Goal: Task Accomplishment & Management: Manage account settings

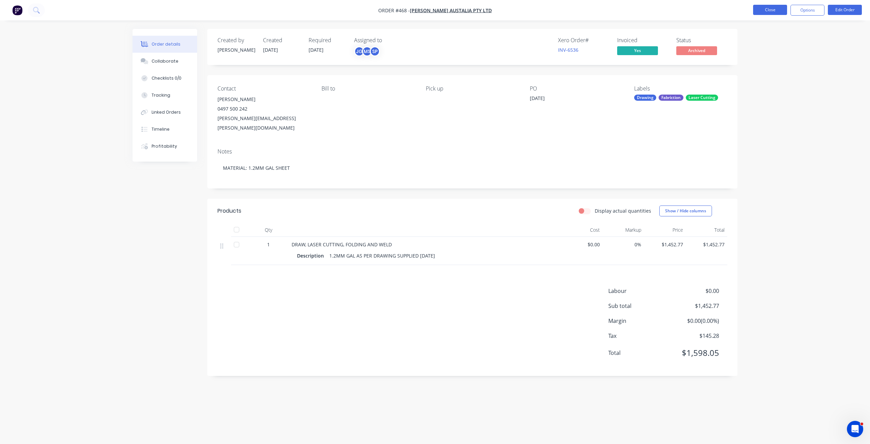
click at [772, 10] on button "Close" at bounding box center [771, 10] width 34 height 10
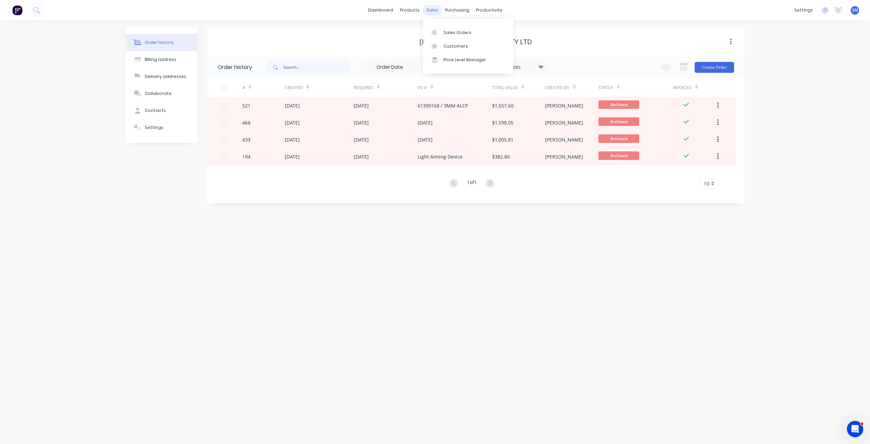
click at [429, 5] on div "sales" at bounding box center [432, 10] width 19 height 10
click at [430, 12] on div "sales" at bounding box center [432, 10] width 19 height 10
click at [452, 33] on div "Sales Orders" at bounding box center [458, 33] width 28 height 6
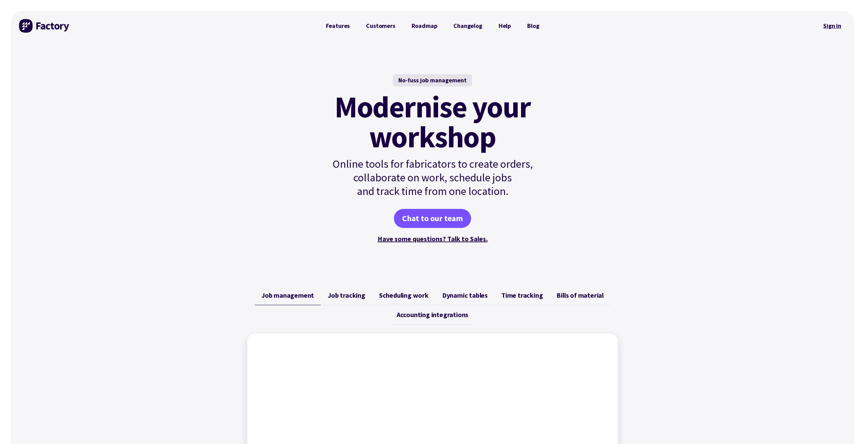
click at [830, 24] on link "Sign in" at bounding box center [833, 26] width 28 height 16
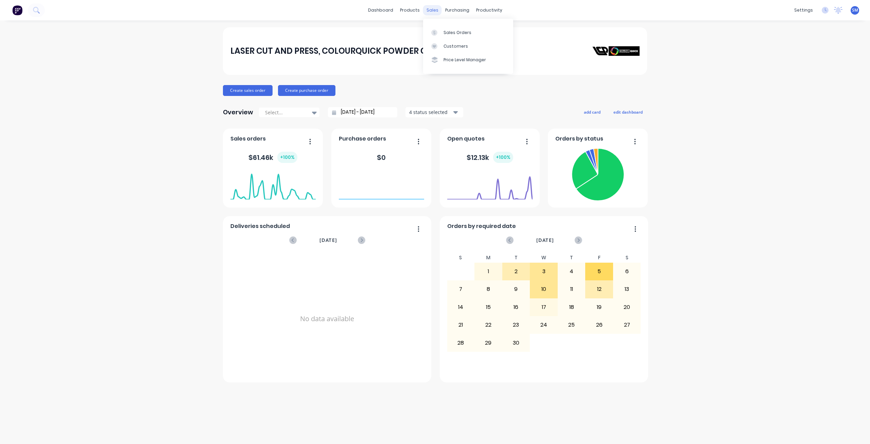
click at [435, 15] on div "sales" at bounding box center [432, 10] width 19 height 10
click at [453, 31] on div "Sales Orders" at bounding box center [458, 33] width 28 height 6
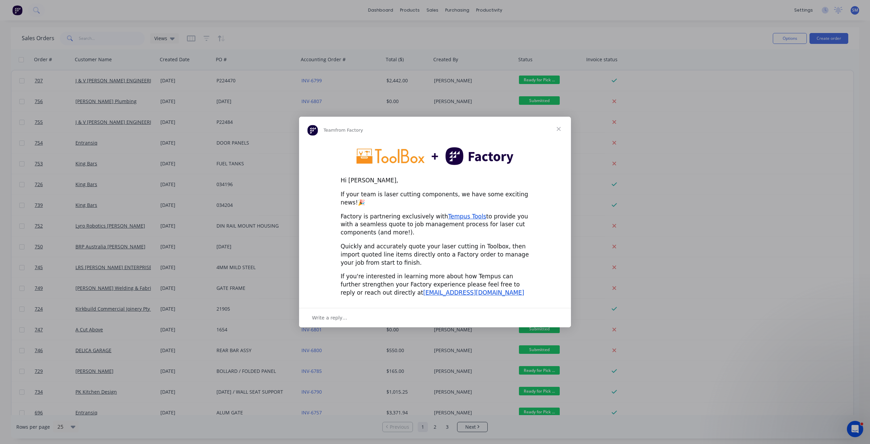
click at [559, 131] on span "Close" at bounding box center [559, 129] width 24 height 24
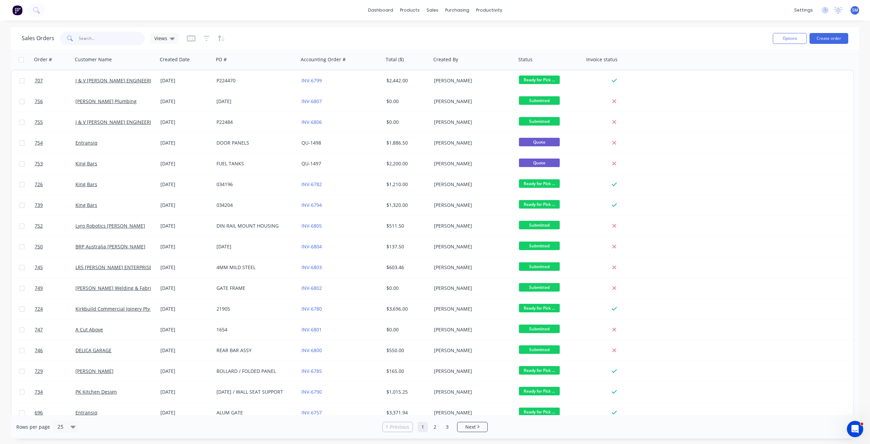
click at [91, 40] on input "text" at bounding box center [112, 39] width 66 height 14
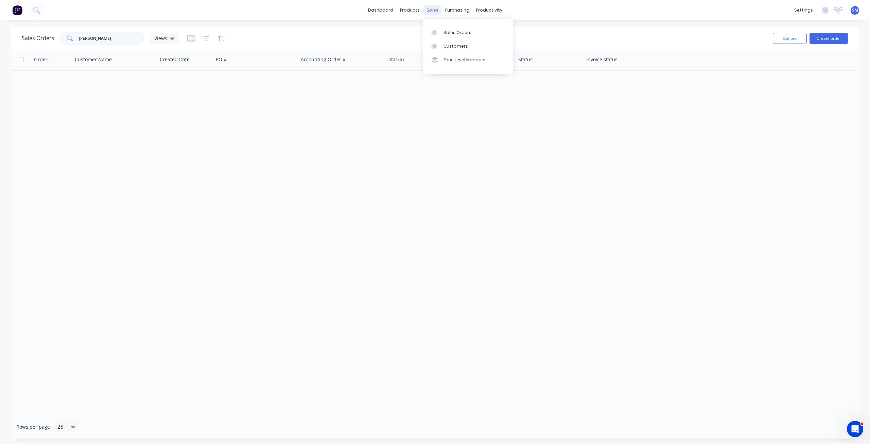
type input "[PERSON_NAME]"
click at [433, 11] on div "sales" at bounding box center [432, 10] width 19 height 10
click at [448, 47] on div "Customers" at bounding box center [456, 46] width 24 height 6
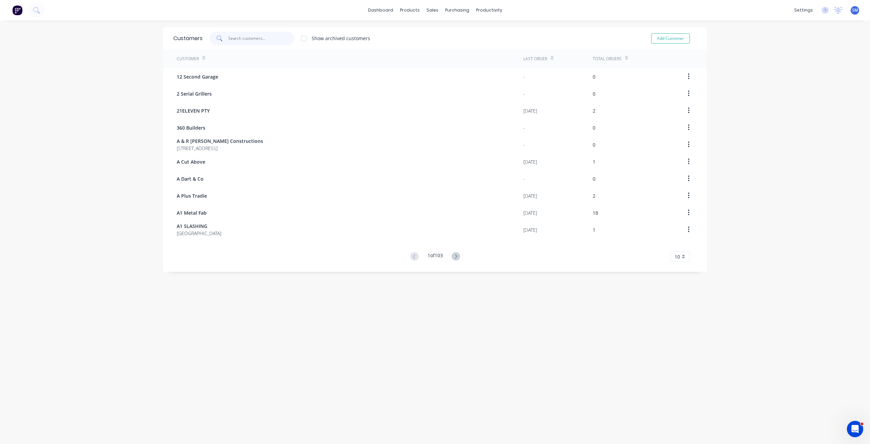
click at [257, 43] on input "text" at bounding box center [262, 39] width 66 height 14
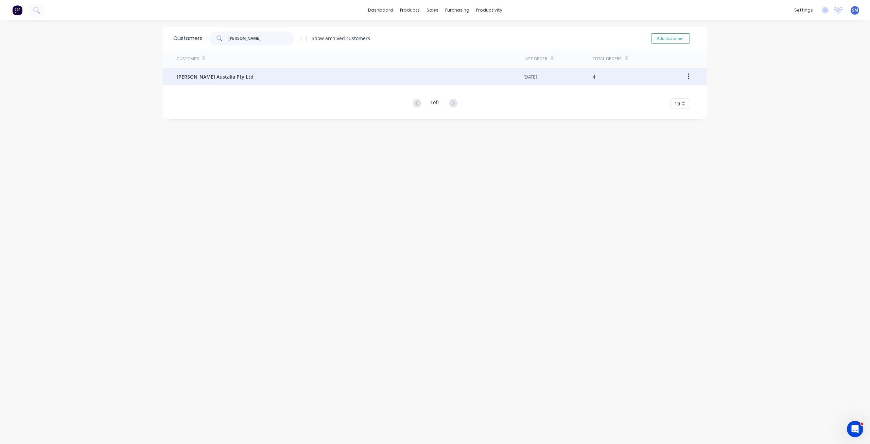
type input "[PERSON_NAME]"
click at [213, 77] on span "[PERSON_NAME] Austalia Pty Ltd" at bounding box center [215, 76] width 77 height 7
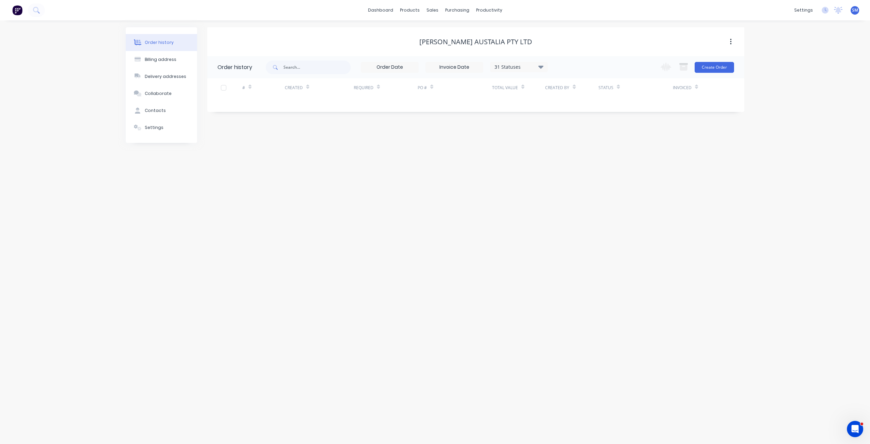
click at [541, 65] on icon at bounding box center [541, 67] width 5 height 8
click at [515, 163] on div "Archived" at bounding box center [507, 162] width 20 height 7
click at [575, 159] on label at bounding box center [575, 159] width 0 height 0
click at [575, 163] on input "checkbox" at bounding box center [577, 162] width 5 height 6
checkbox input "true"
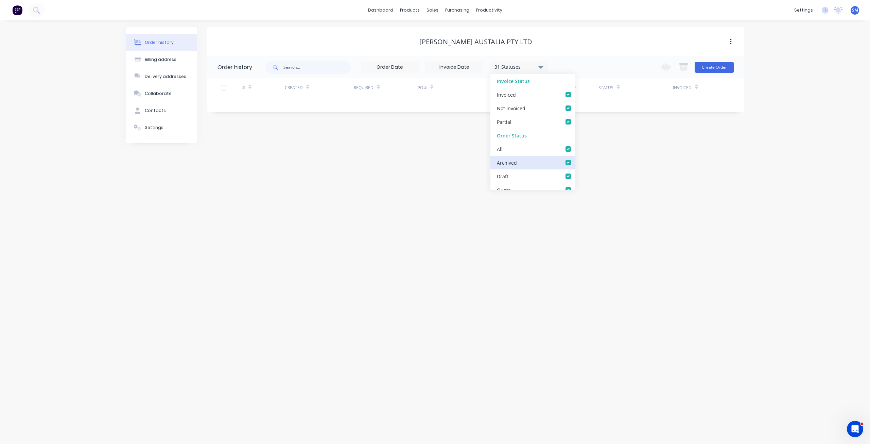
checkbox input "true"
click at [388, 109] on div "Order history 32 Statuses Invoice Status Invoiced Not Invoiced Partial Order St…" at bounding box center [475, 84] width 537 height 56
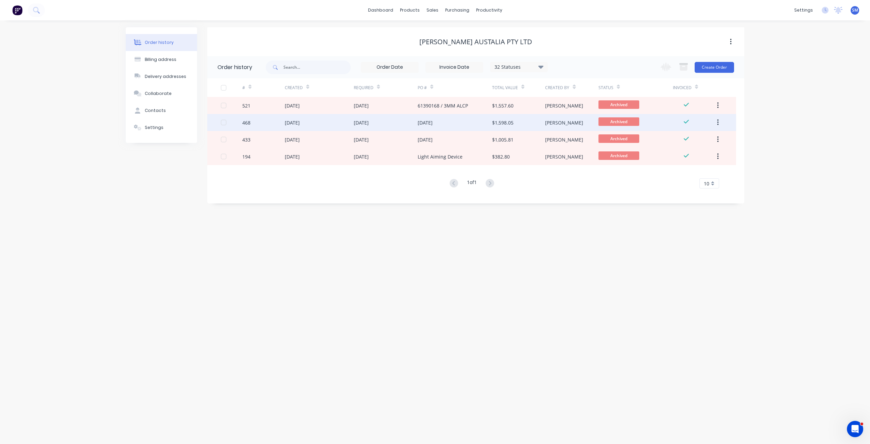
click at [334, 123] on div "05 Jun 2025" at bounding box center [319, 122] width 69 height 17
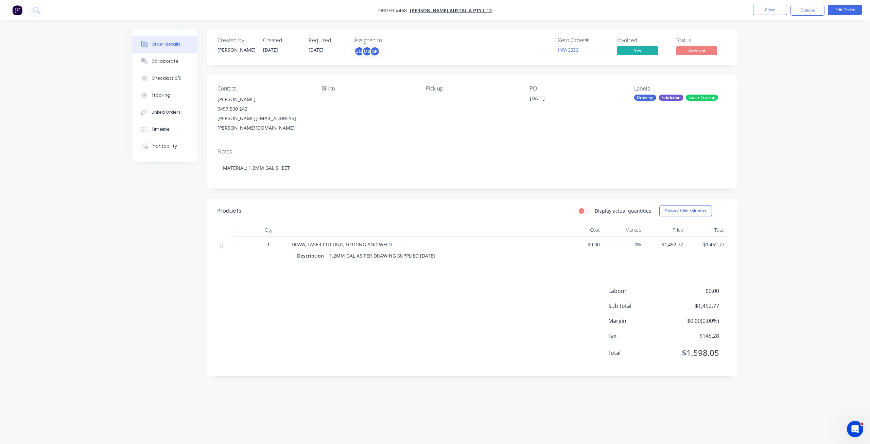
drag, startPoint x: 549, startPoint y: 99, endPoint x: 521, endPoint y: 99, distance: 27.9
click at [521, 99] on div "Contact JOEL DOTTA 0497 500 242 JOEL.DOTTA@STOWEAUSTRALIA.COM.AU Bill to Pick u…" at bounding box center [472, 109] width 530 height 68
click at [550, 111] on div "PO 28-05-25" at bounding box center [576, 108] width 93 height 47
click at [556, 101] on div "28-05-25" at bounding box center [572, 100] width 85 height 10
drag, startPoint x: 551, startPoint y: 95, endPoint x: 524, endPoint y: 98, distance: 27.1
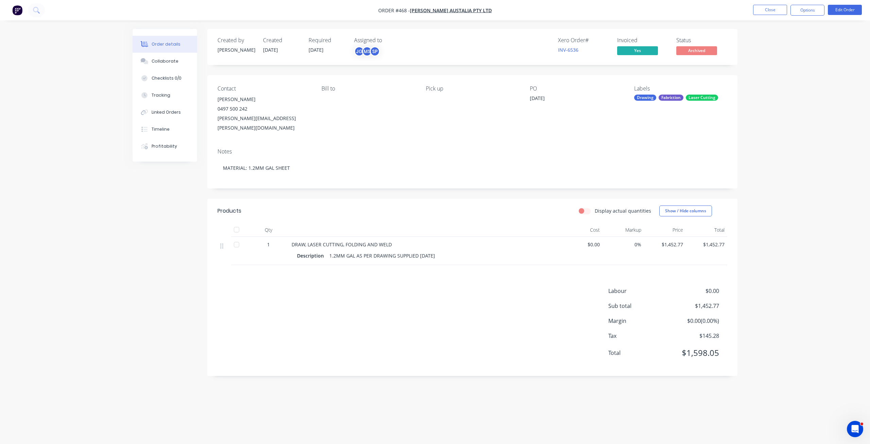
click at [524, 98] on div "Contact JOEL DOTTA 0497 500 242 JOEL.DOTTA@STOWEAUSTRALIA.COM.AU Bill to Pick u…" at bounding box center [472, 109] width 530 height 68
click at [560, 108] on div "PO 28-05-25" at bounding box center [576, 108] width 93 height 47
drag, startPoint x: 552, startPoint y: 98, endPoint x: 525, endPoint y: 98, distance: 26.2
click at [526, 98] on div "Contact JOEL DOTTA 0497 500 242 JOEL.DOTTA@STOWEAUSTRALIA.COM.AU Bill to Pick u…" at bounding box center [472, 109] width 530 height 68
click at [849, 4] on nav "Order #468 - Stowe Austalia Pty Ltd Close Options Edit Order" at bounding box center [435, 10] width 870 height 20
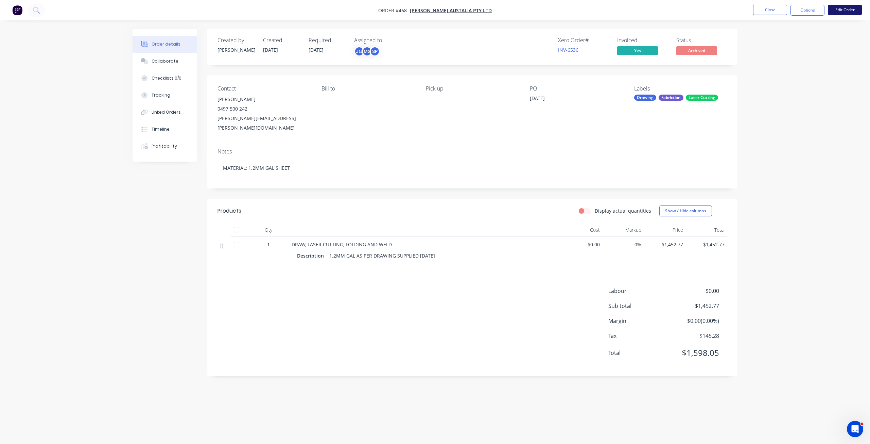
click at [843, 12] on button "Edit Order" at bounding box center [845, 10] width 34 height 10
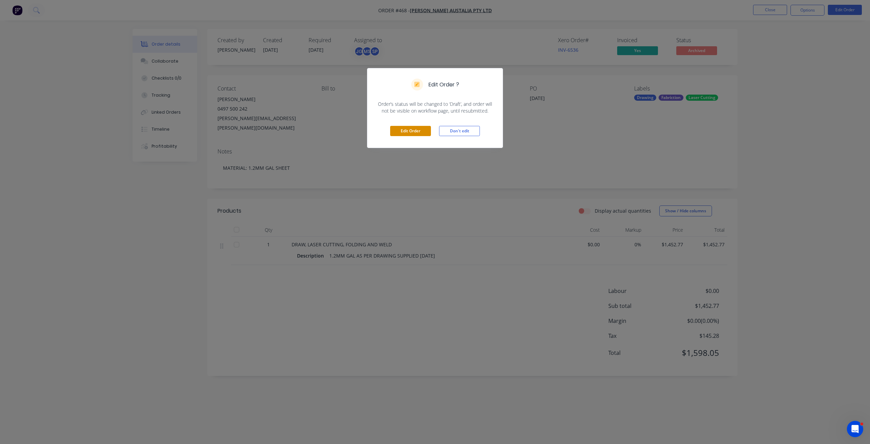
click at [419, 131] on button "Edit Order" at bounding box center [410, 131] width 41 height 10
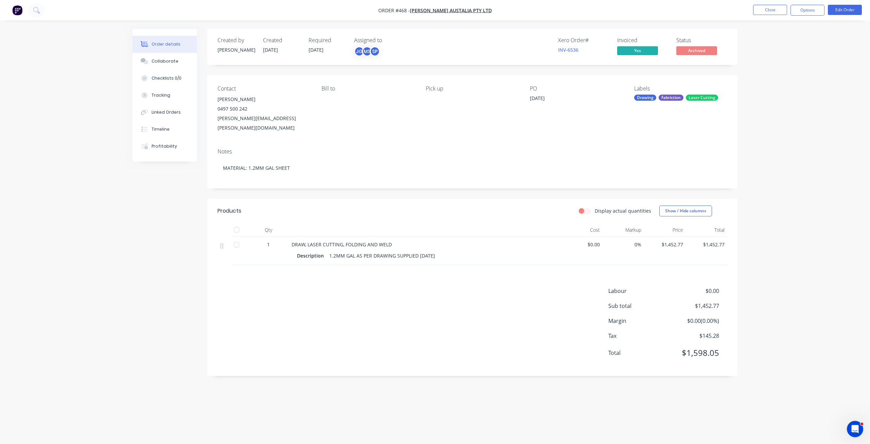
click at [533, 101] on div "28-05-25" at bounding box center [572, 100] width 85 height 10
click at [537, 101] on div "28-05-25" at bounding box center [572, 100] width 85 height 10
click at [765, 11] on button "Close" at bounding box center [771, 10] width 34 height 10
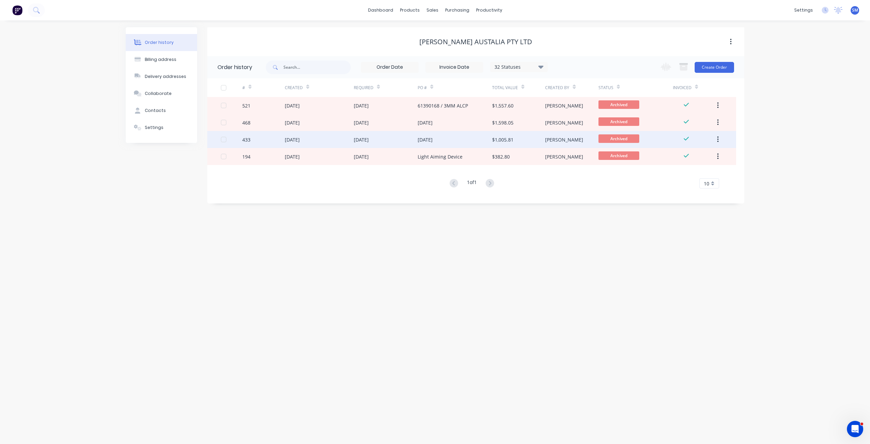
click at [356, 141] on div "27 May 2025" at bounding box center [361, 139] width 15 height 7
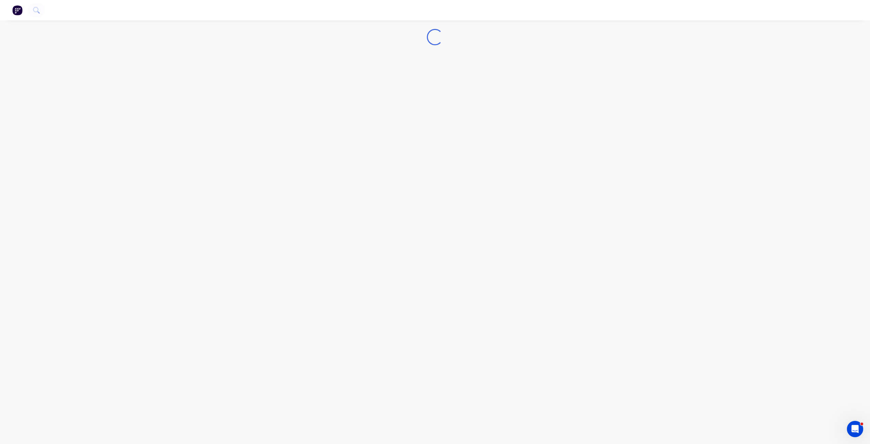
click at [356, 141] on div "Loading..." at bounding box center [435, 222] width 870 height 444
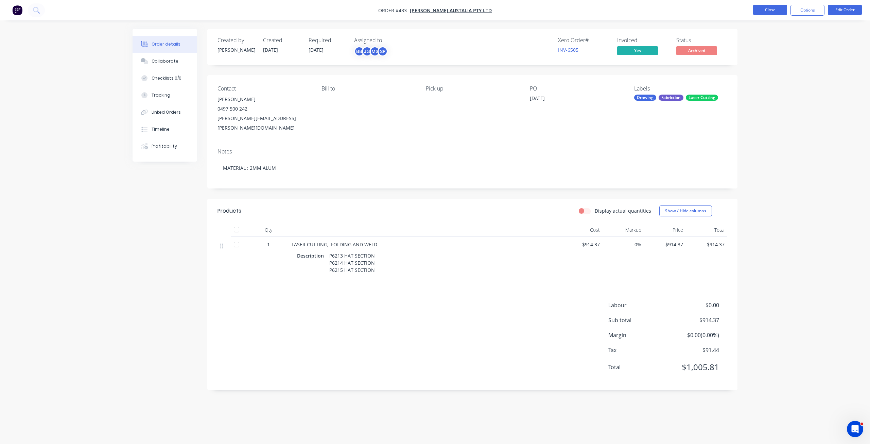
click at [764, 10] on button "Close" at bounding box center [771, 10] width 34 height 10
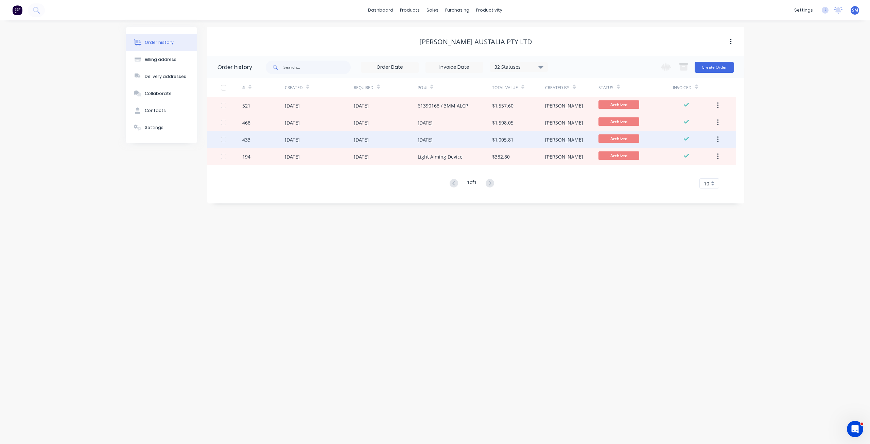
click at [422, 142] on div "15-05-25" at bounding box center [425, 139] width 15 height 7
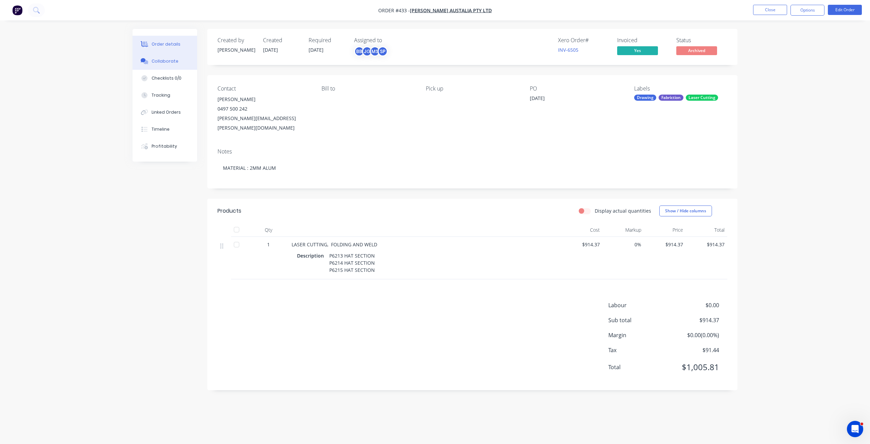
click at [168, 58] on div "Collaborate" at bounding box center [165, 61] width 27 height 6
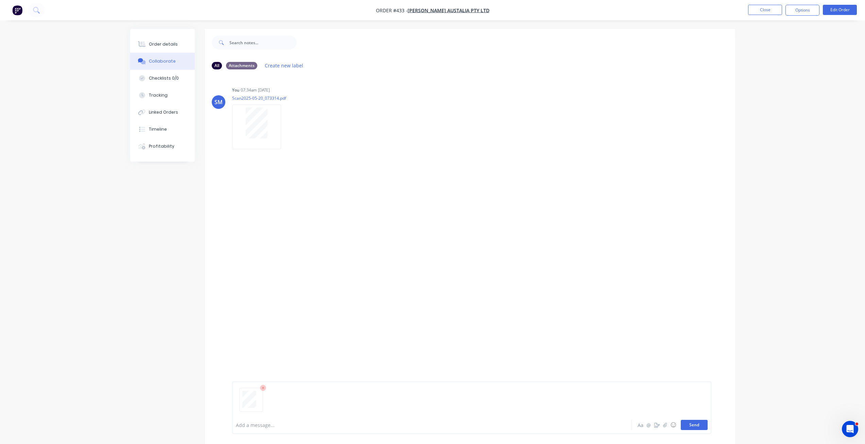
click at [696, 426] on button "Send" at bounding box center [694, 425] width 27 height 10
click at [771, 13] on button "Close" at bounding box center [765, 10] width 34 height 10
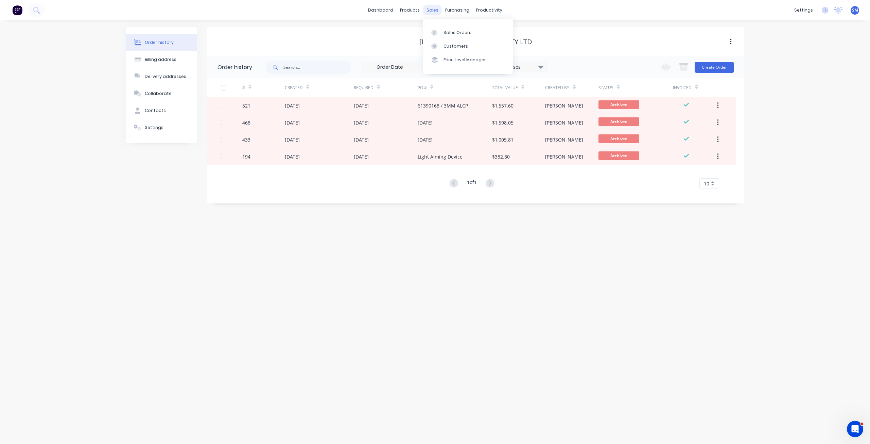
click at [432, 10] on div "sales" at bounding box center [432, 10] width 19 height 10
click at [453, 32] on div "Sales Orders" at bounding box center [458, 33] width 28 height 6
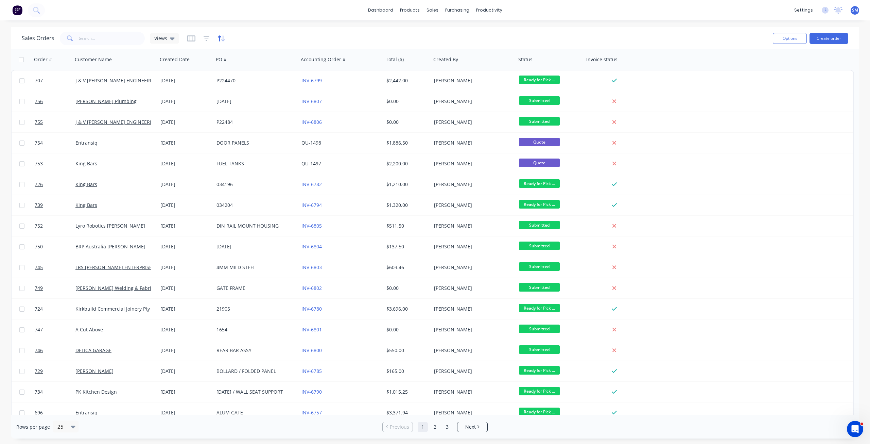
click at [220, 38] on icon "button" at bounding box center [222, 38] width 8 height 7
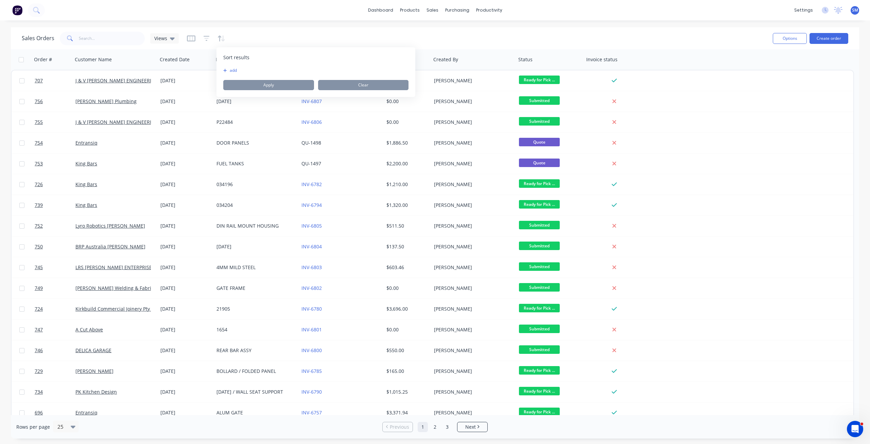
click at [228, 70] on button "add" at bounding box center [227, 70] width 9 height 5
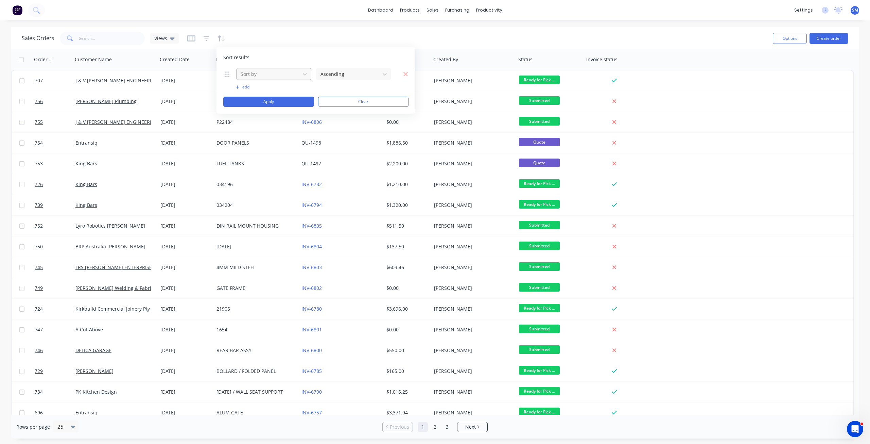
click at [261, 74] on div at bounding box center [268, 74] width 57 height 9
click at [254, 177] on div "Status" at bounding box center [273, 178] width 75 height 13
click at [269, 102] on button "Apply" at bounding box center [268, 102] width 91 height 10
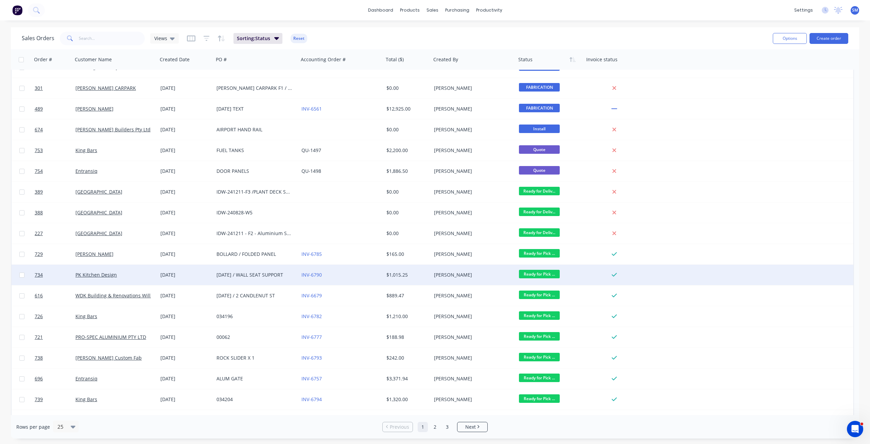
scroll to position [173, 0]
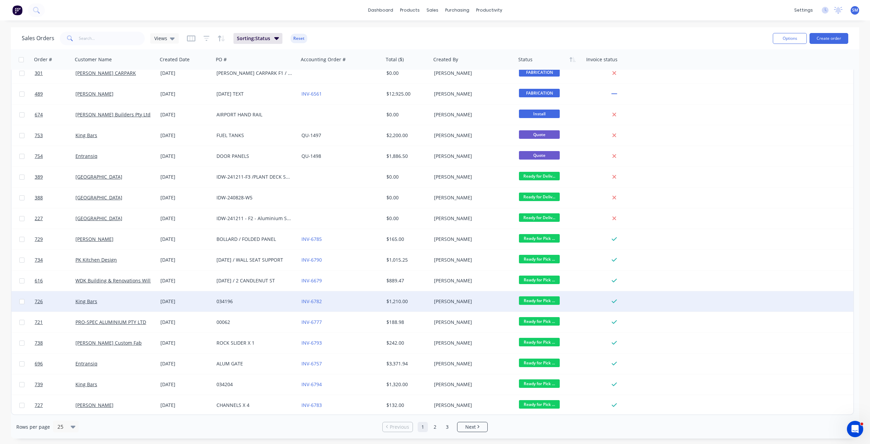
click at [543, 300] on span "Ready for Pick ..." at bounding box center [539, 300] width 41 height 9
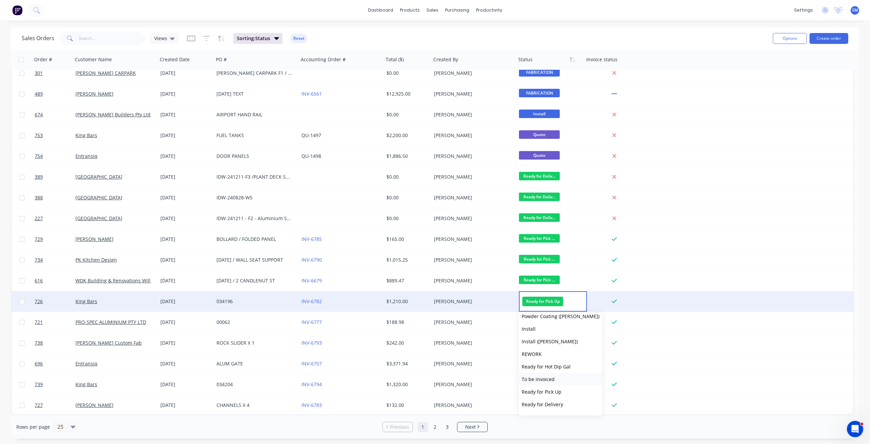
scroll to position [231, 0]
click at [544, 381] on span "COMPLETED WORKS" at bounding box center [545, 381] width 46 height 6
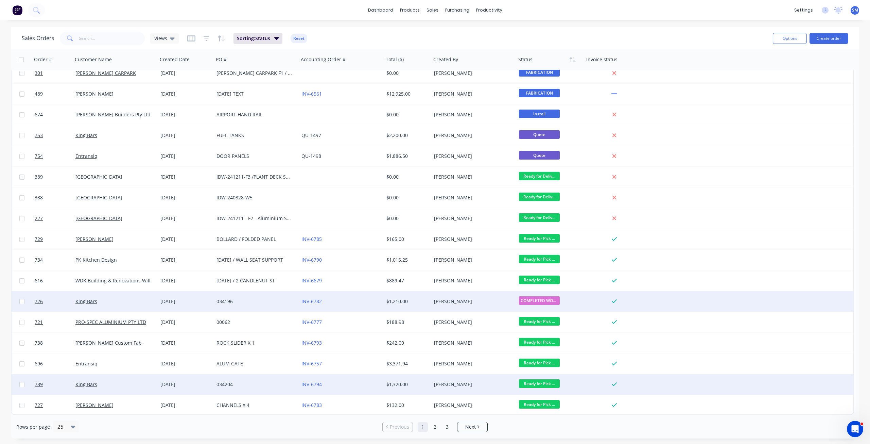
click at [533, 385] on span "Ready for Pick ..." at bounding box center [539, 383] width 41 height 9
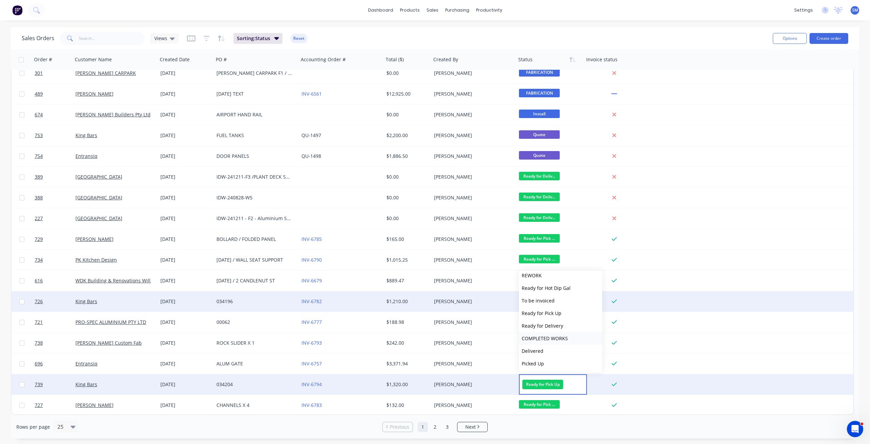
click at [545, 339] on span "COMPLETED WORKS" at bounding box center [545, 338] width 46 height 6
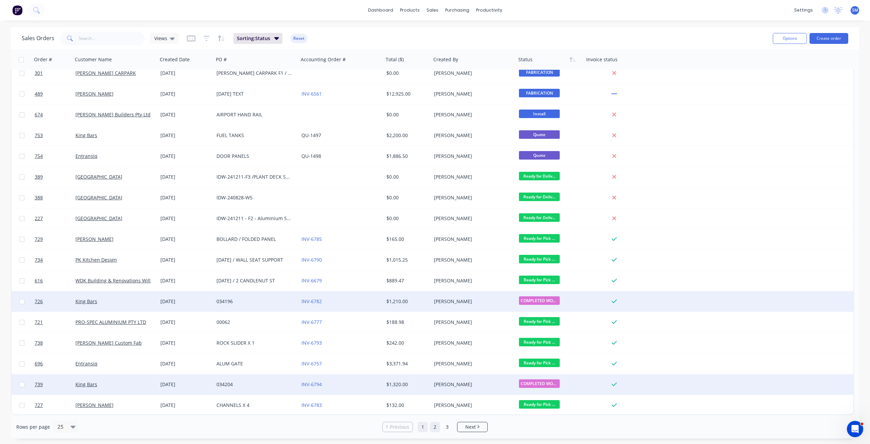
click at [436, 426] on link "2" at bounding box center [435, 427] width 10 height 10
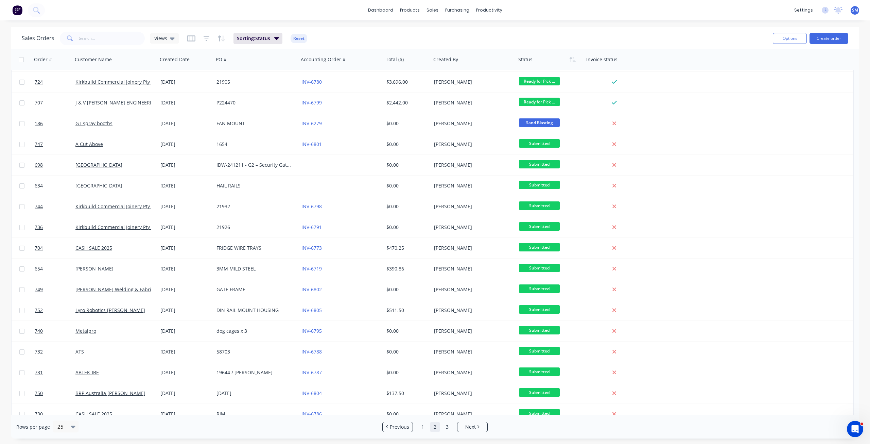
scroll to position [0, 0]
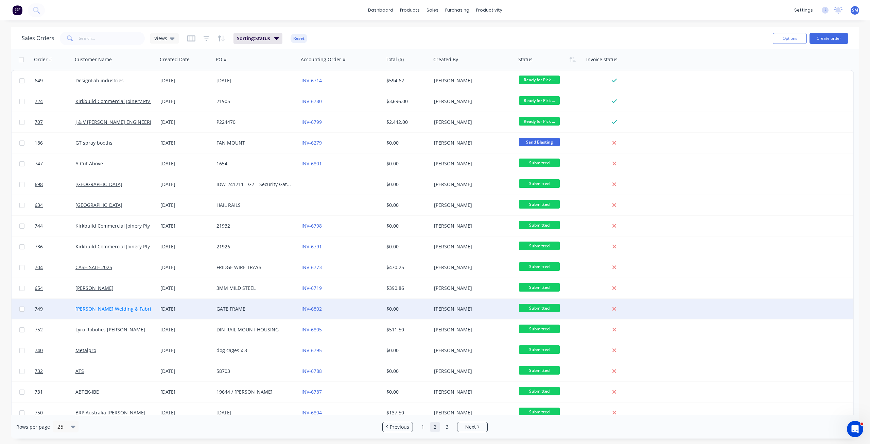
click at [98, 310] on link "[PERSON_NAME] Welding & Fabrication" at bounding box center [120, 308] width 90 height 6
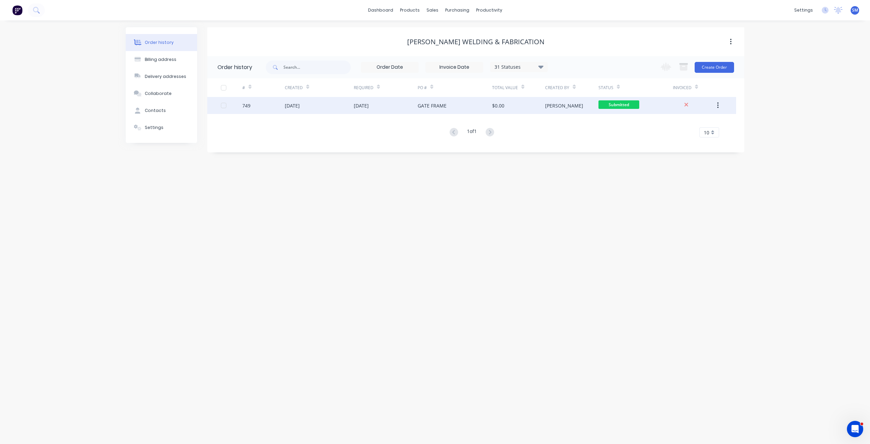
click at [369, 107] on div "10 Sep 2025" at bounding box center [361, 105] width 15 height 7
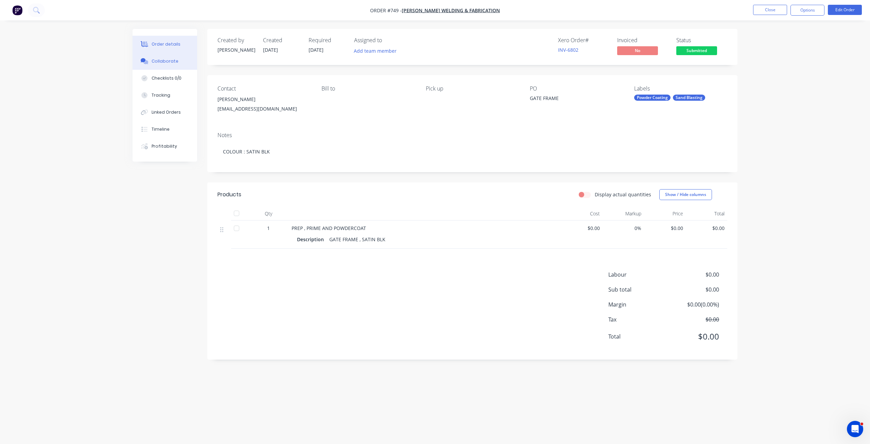
click at [167, 62] on div "Collaborate" at bounding box center [165, 61] width 27 height 6
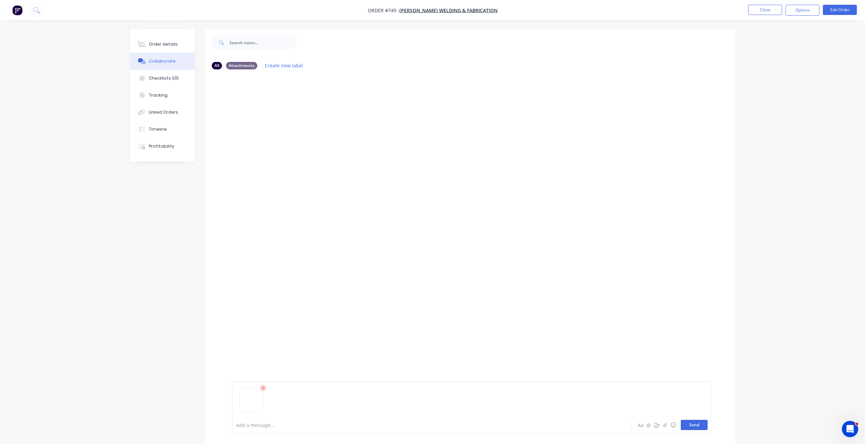
click at [692, 425] on button "Send" at bounding box center [694, 425] width 27 height 10
click at [265, 124] on img at bounding box center [256, 126] width 49 height 45
click at [763, 11] on button "Close" at bounding box center [765, 10] width 34 height 10
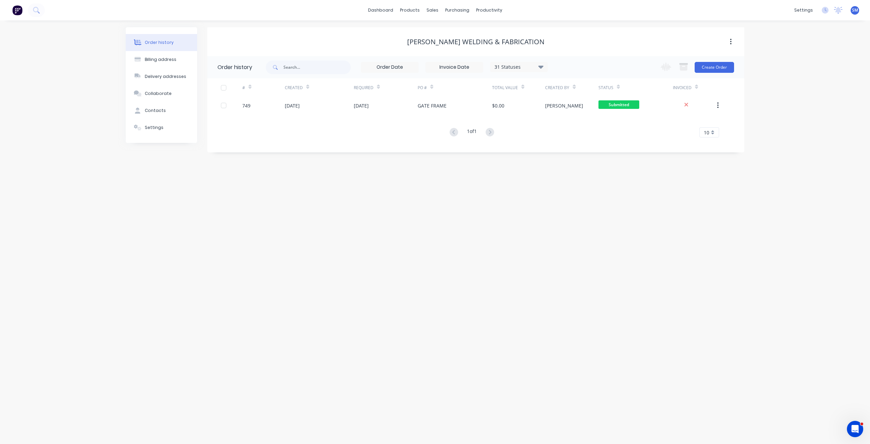
click at [540, 66] on icon at bounding box center [541, 66] width 5 height 3
click at [552, 165] on div "Archived" at bounding box center [533, 163] width 85 height 14
click at [575, 159] on label at bounding box center [575, 159] width 0 height 0
click at [575, 161] on input "checkbox" at bounding box center [577, 162] width 5 height 6
checkbox input "true"
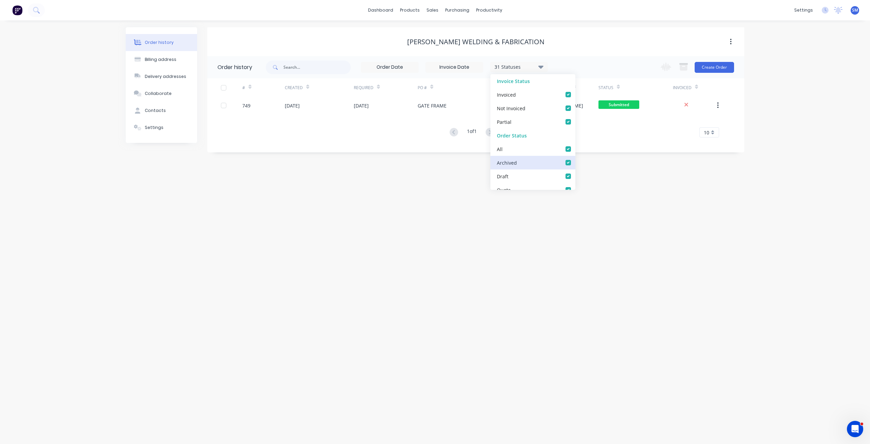
checkbox input "true"
click at [444, 153] on div "Order history Billing address Delivery addresses Collaborate Contacts Settings …" at bounding box center [435, 231] width 870 height 423
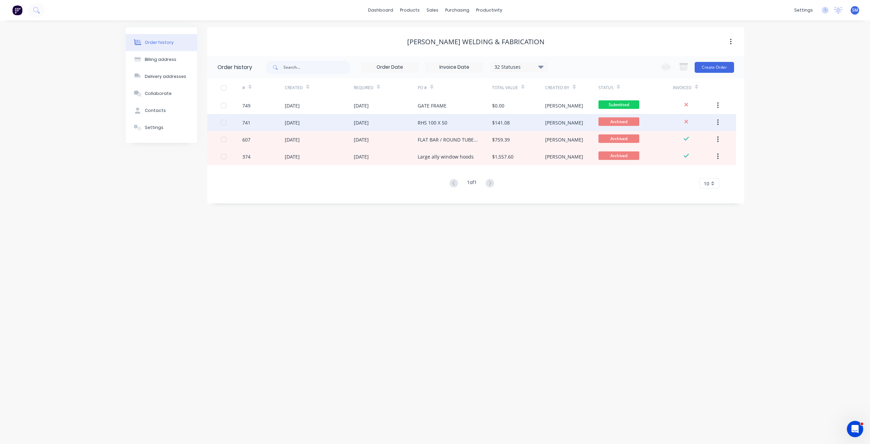
click at [369, 122] on div "[DATE]" at bounding box center [361, 122] width 15 height 7
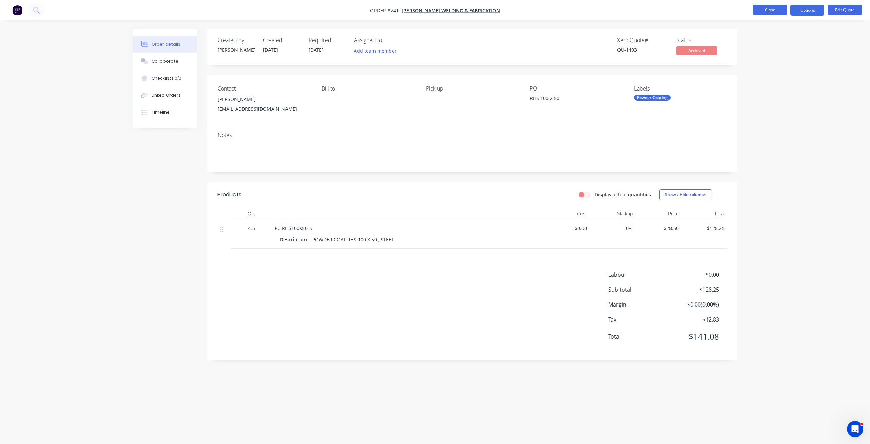
click at [764, 11] on button "Close" at bounding box center [771, 10] width 34 height 10
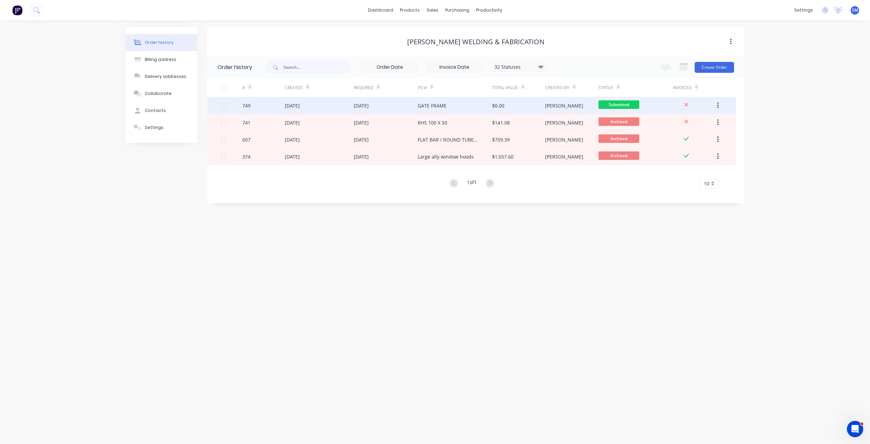
click at [362, 104] on div "10 Sep 2025" at bounding box center [361, 105] width 15 height 7
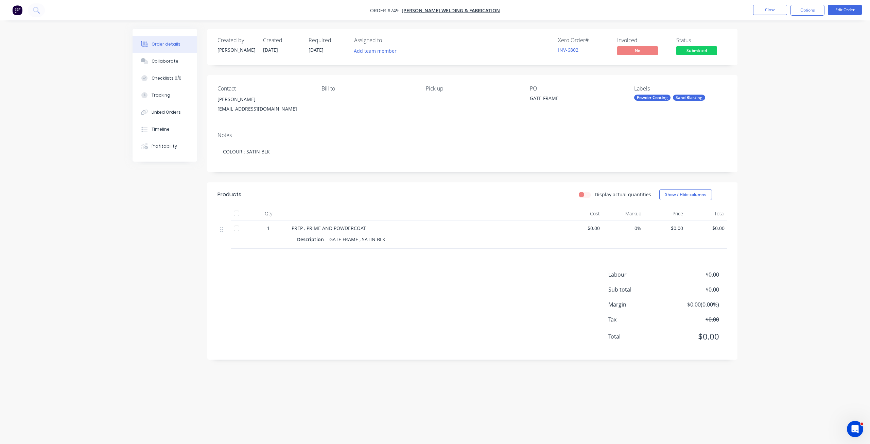
click at [592, 229] on span "$0.00" at bounding box center [582, 227] width 36 height 7
click at [841, 9] on button "Edit Order" at bounding box center [845, 10] width 34 height 10
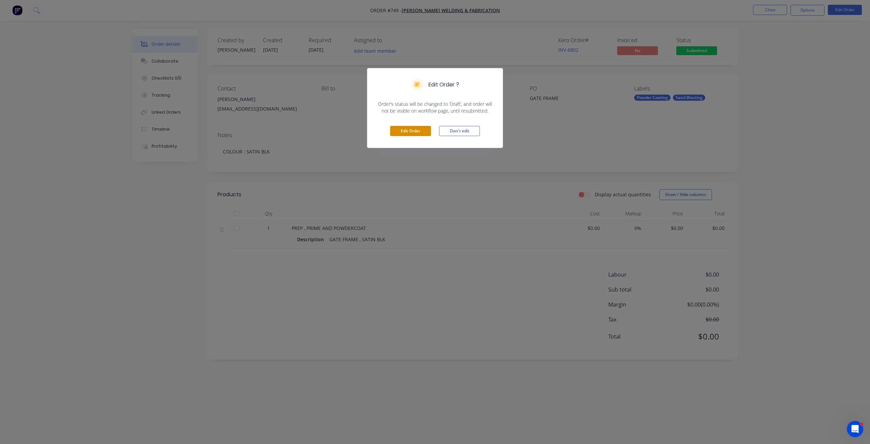
click at [408, 127] on button "Edit Order" at bounding box center [410, 131] width 41 height 10
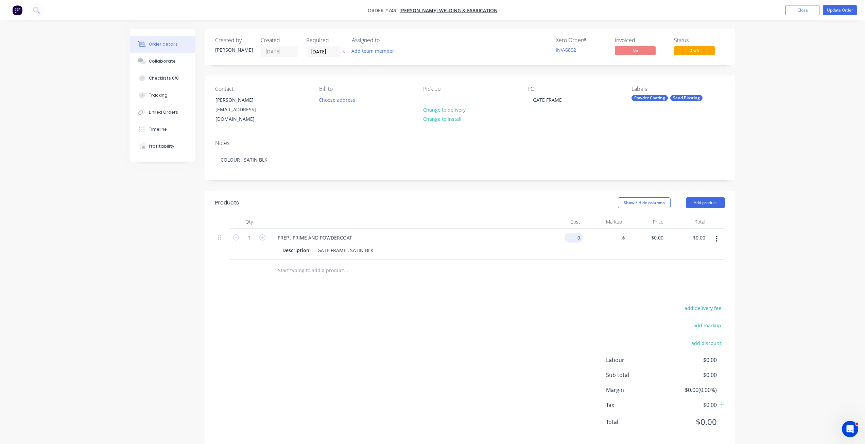
click at [578, 233] on input "0" at bounding box center [576, 238] width 16 height 10
type input "$213.75"
click at [616, 261] on div at bounding box center [470, 270] width 510 height 22
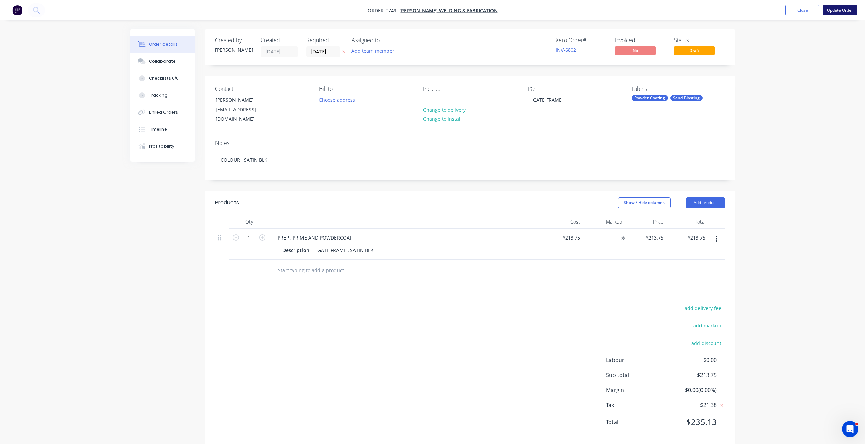
click at [838, 8] on button "Update Order" at bounding box center [840, 10] width 34 height 10
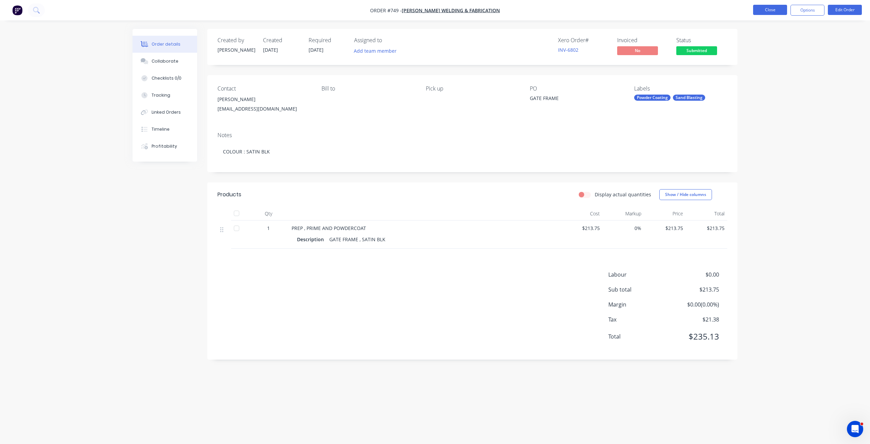
click at [772, 9] on button "Close" at bounding box center [771, 10] width 34 height 10
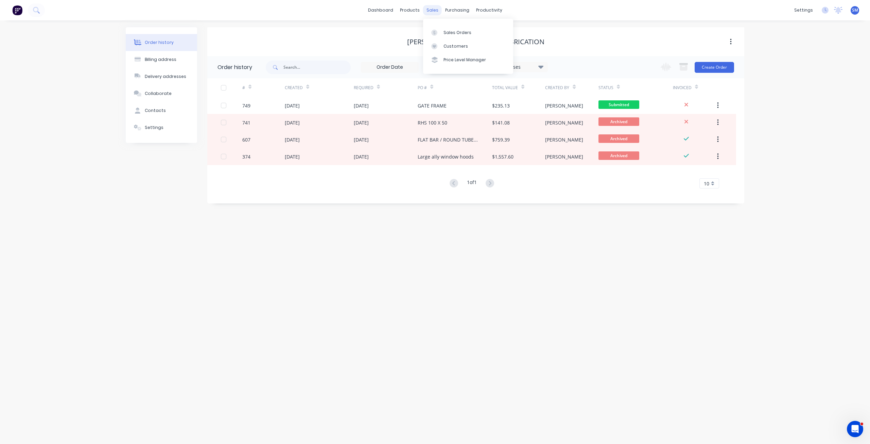
click at [435, 9] on div "sales" at bounding box center [432, 10] width 19 height 10
click at [449, 32] on div "Sales Orders" at bounding box center [458, 33] width 28 height 6
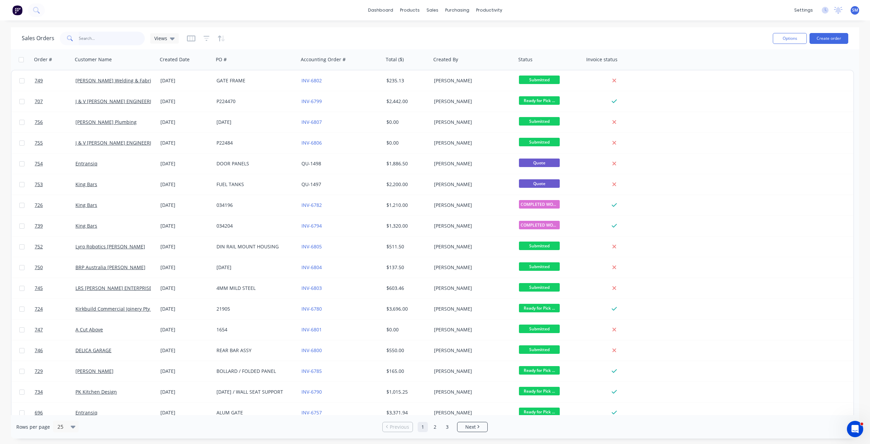
click at [88, 39] on input "text" at bounding box center [112, 39] width 66 height 14
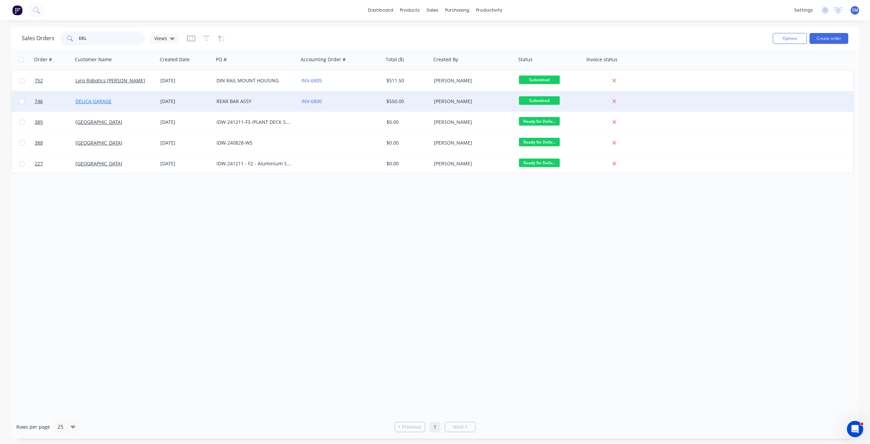
type input "DEL"
click at [101, 103] on link "DELICA GARAGE" at bounding box center [93, 101] width 36 height 6
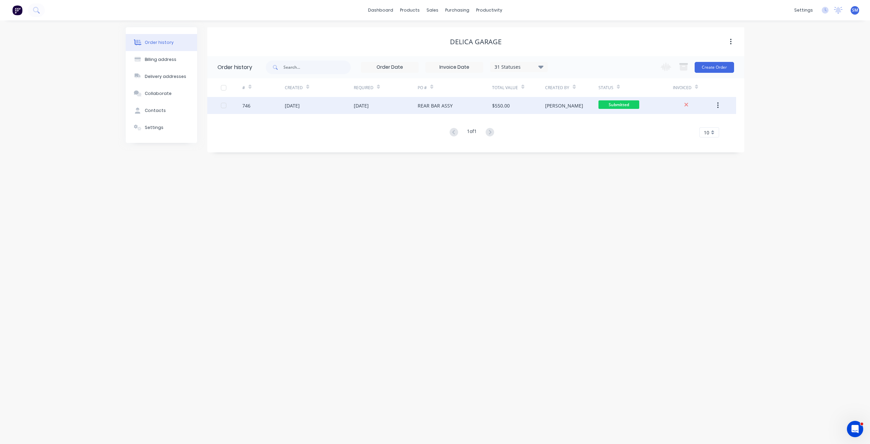
click at [412, 103] on div "10 Sep 2025" at bounding box center [386, 105] width 64 height 17
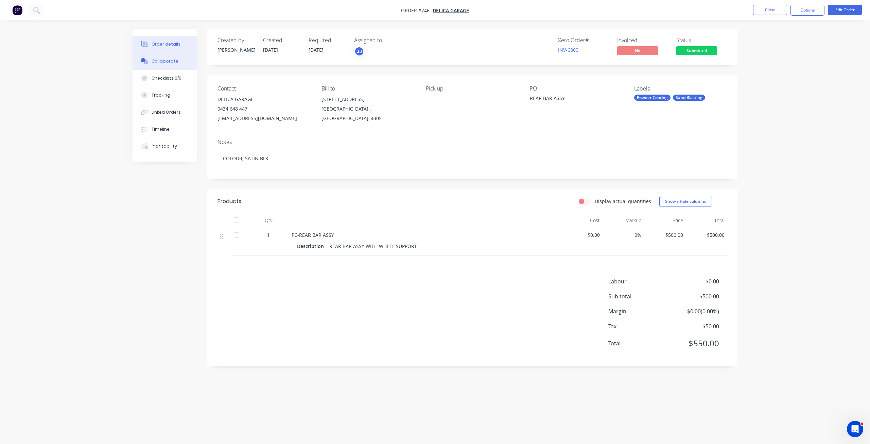
click at [155, 63] on div "Collaborate" at bounding box center [165, 61] width 27 height 6
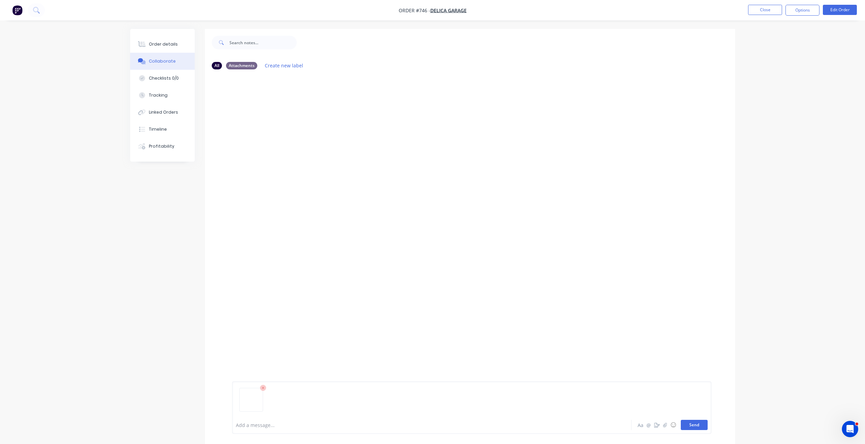
click at [688, 423] on button "Send" at bounding box center [694, 425] width 27 height 10
click at [770, 10] on button "Close" at bounding box center [765, 10] width 34 height 10
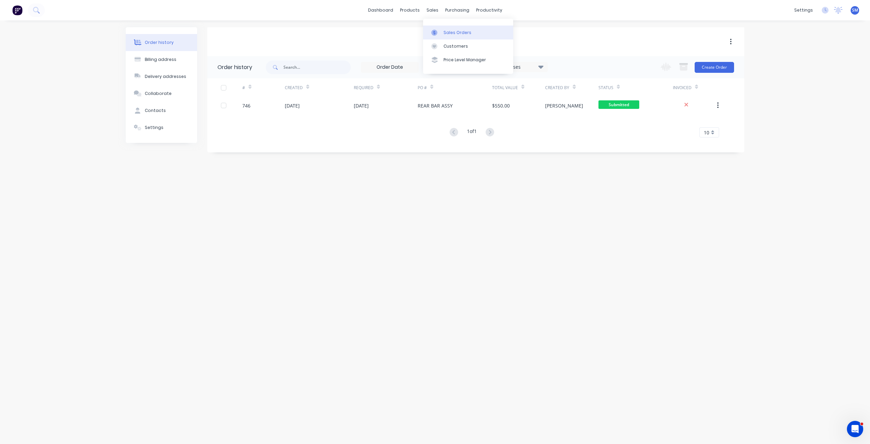
click at [452, 34] on div "Sales Orders" at bounding box center [458, 33] width 28 height 6
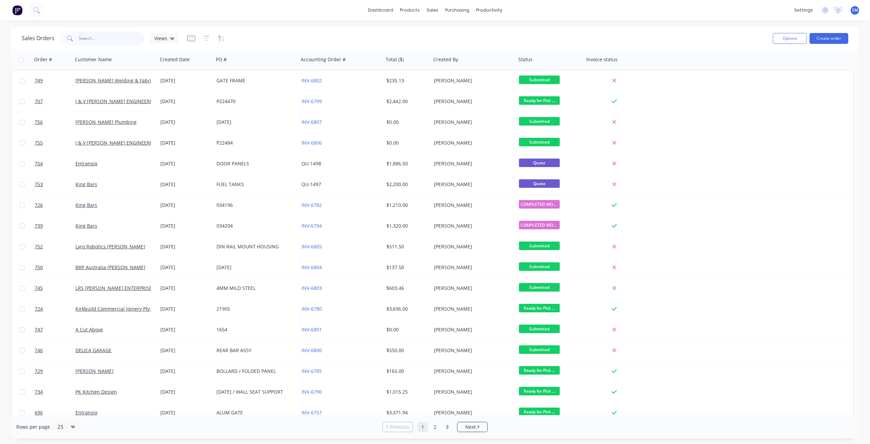
click at [86, 38] on input "text" at bounding box center [112, 39] width 66 height 14
type input "BARION"
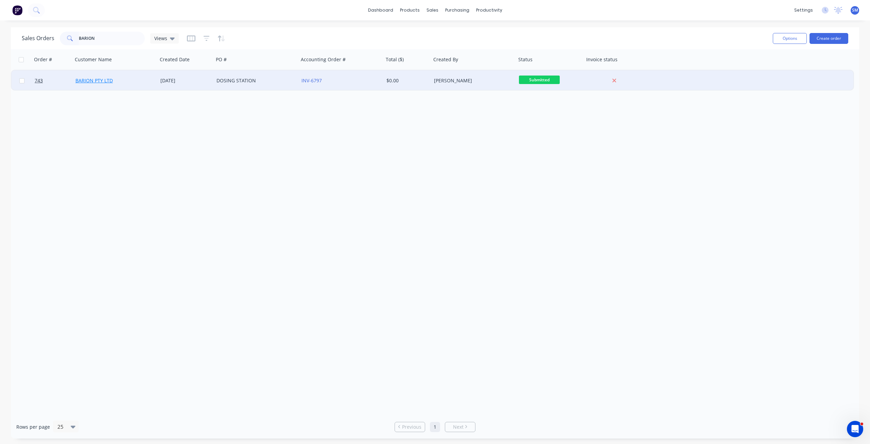
click at [88, 83] on link "BARION PTY LTD" at bounding box center [93, 80] width 37 height 6
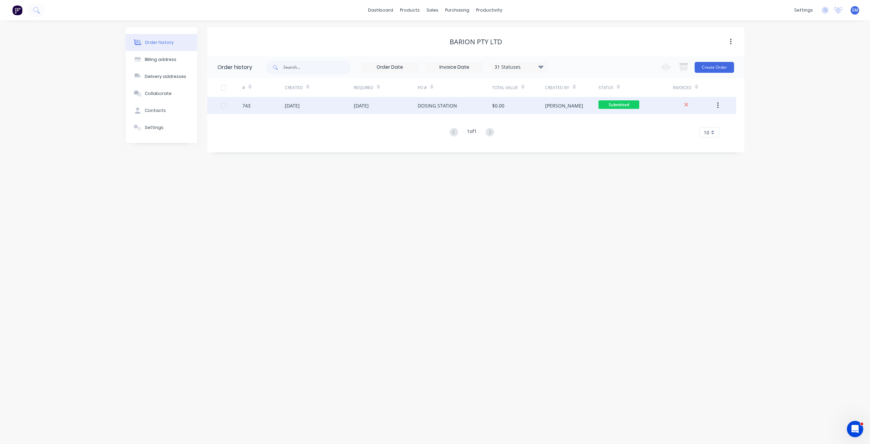
click at [300, 104] on div "[DATE]" at bounding box center [292, 105] width 15 height 7
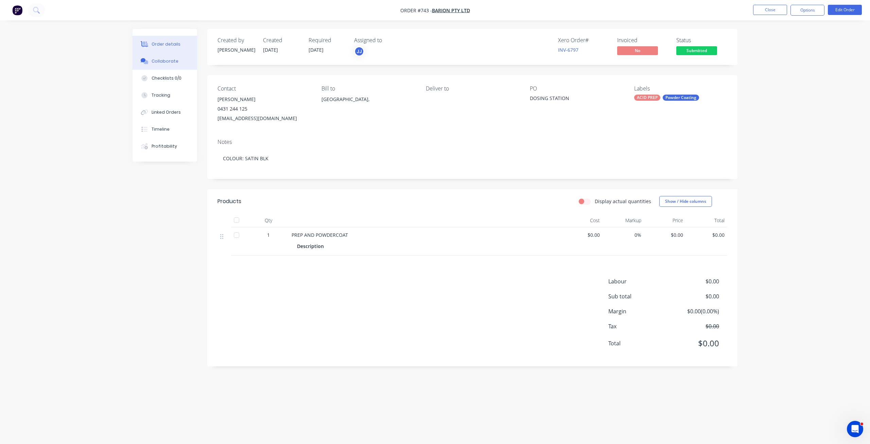
click at [168, 60] on div "Collaborate" at bounding box center [165, 61] width 27 height 6
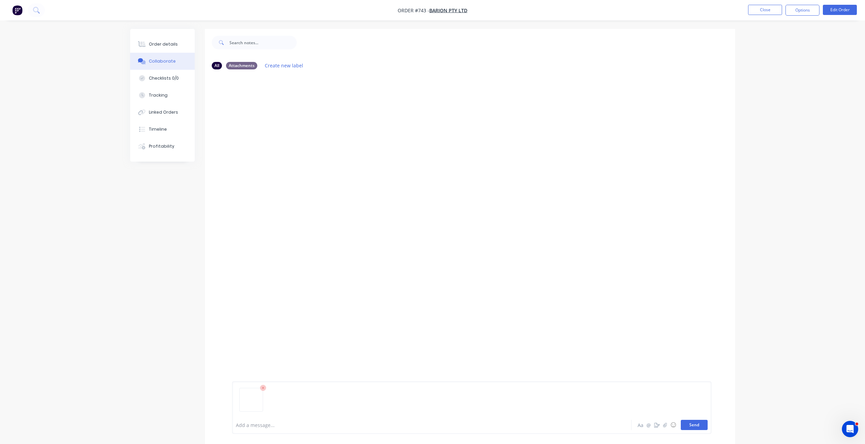
click at [693, 425] on button "Send" at bounding box center [694, 425] width 27 height 10
click at [766, 11] on button "Close" at bounding box center [765, 10] width 34 height 10
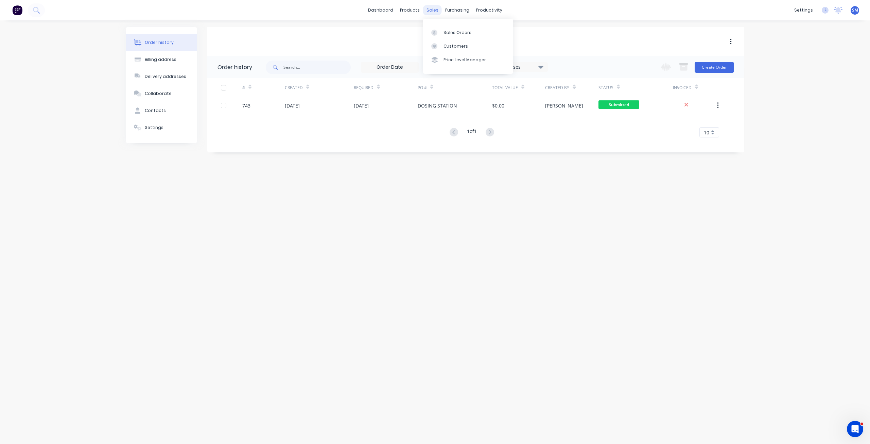
click at [431, 10] on div "sales" at bounding box center [432, 10] width 19 height 10
click at [427, 10] on div "sales" at bounding box center [432, 10] width 19 height 10
click at [447, 32] on div "Sales Orders" at bounding box center [458, 33] width 28 height 6
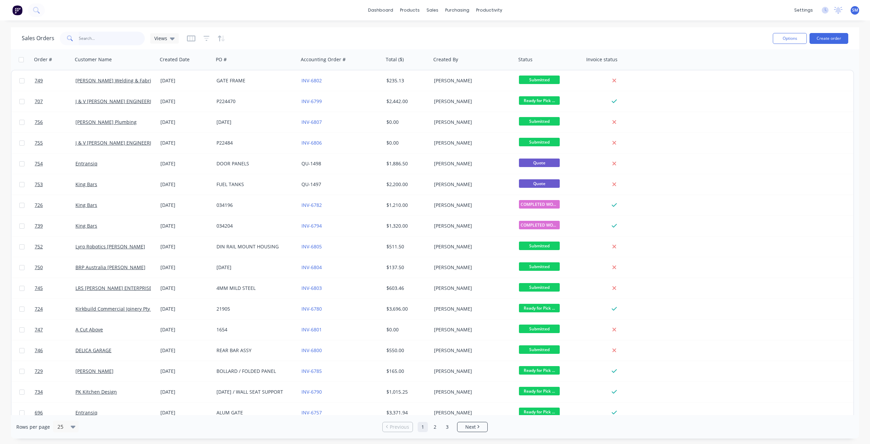
click at [87, 40] on input "text" at bounding box center [112, 39] width 66 height 14
type input "CUT"
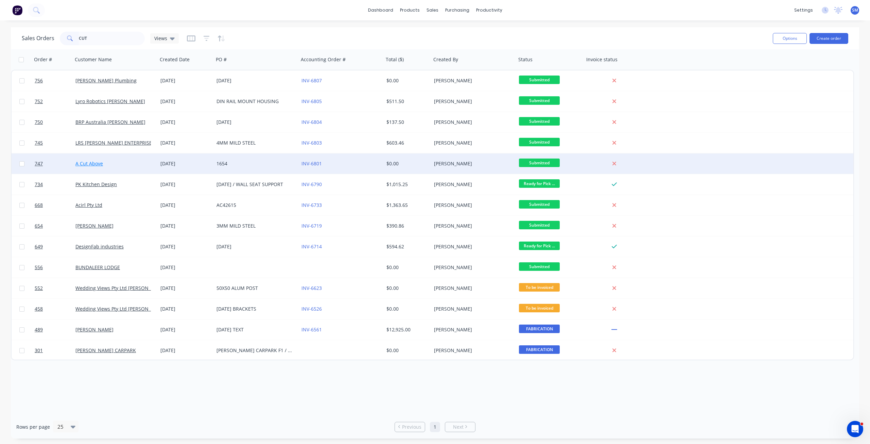
click at [93, 163] on link "A Cut Above" at bounding box center [89, 163] width 28 height 6
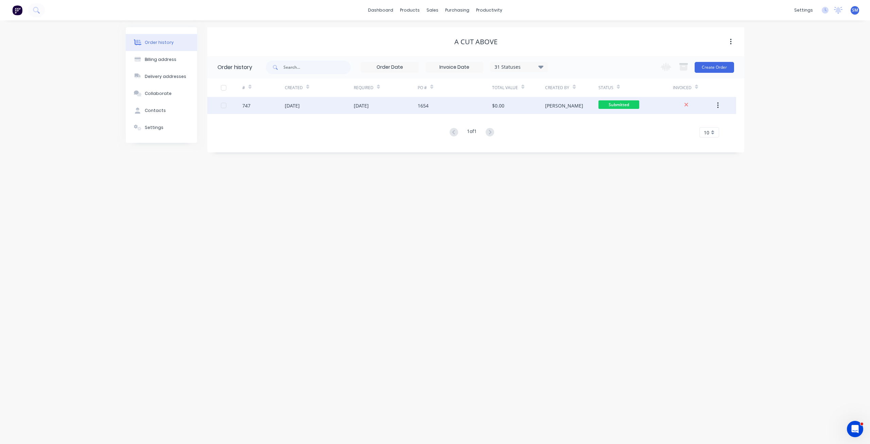
click at [412, 106] on div "10 Sep 2025" at bounding box center [386, 105] width 64 height 17
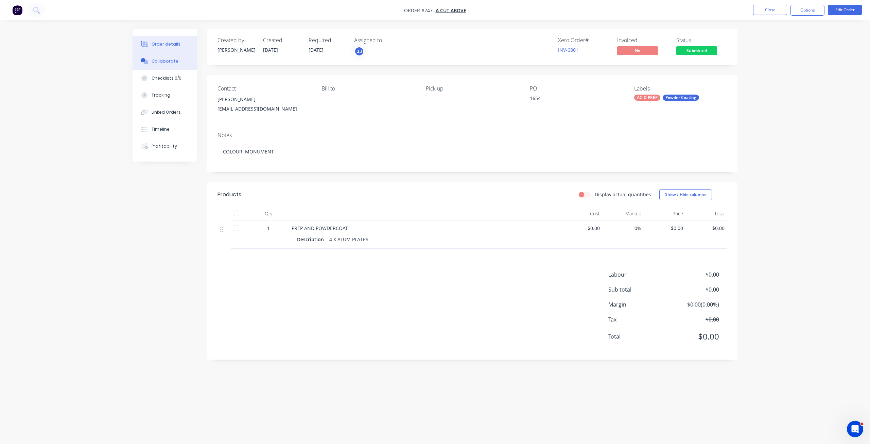
click at [165, 61] on div "Collaborate" at bounding box center [165, 61] width 27 height 6
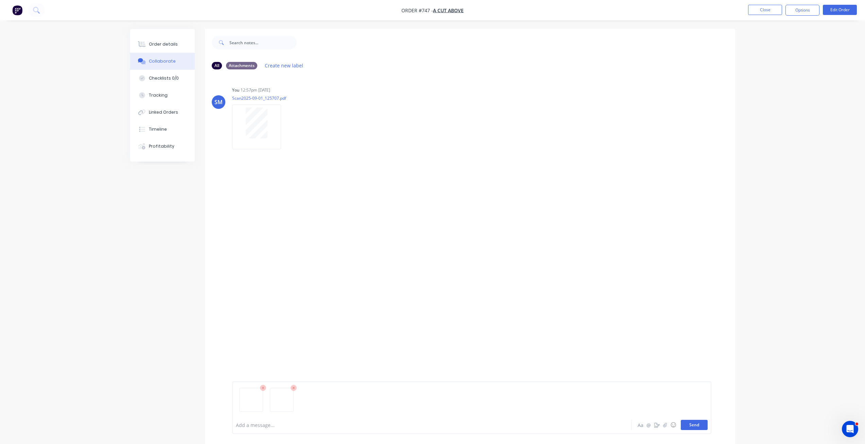
click at [686, 422] on button "Send" at bounding box center [694, 425] width 27 height 10
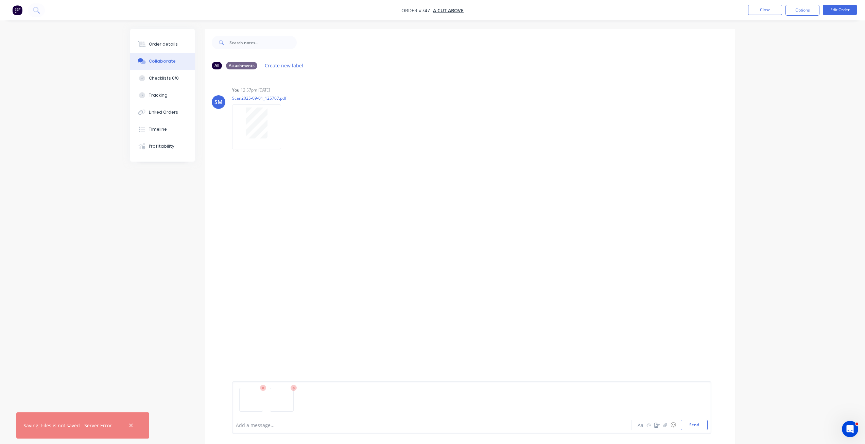
click at [126, 421] on div at bounding box center [131, 425] width 22 height 16
click at [129, 423] on icon "button" at bounding box center [131, 425] width 4 height 6
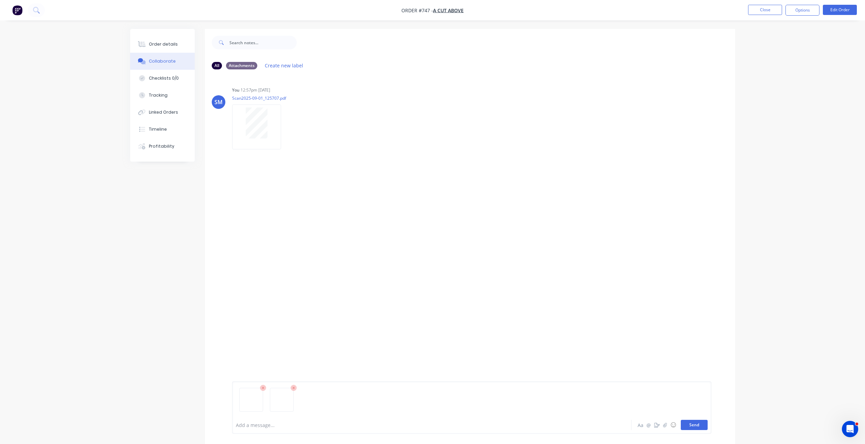
click at [692, 426] on button "Send" at bounding box center [694, 425] width 27 height 10
click at [692, 427] on button "Send" at bounding box center [694, 425] width 27 height 10
drag, startPoint x: 348, startPoint y: 392, endPoint x: 328, endPoint y: 398, distance: 20.6
click at [338, 397] on div at bounding box center [472, 402] width 472 height 35
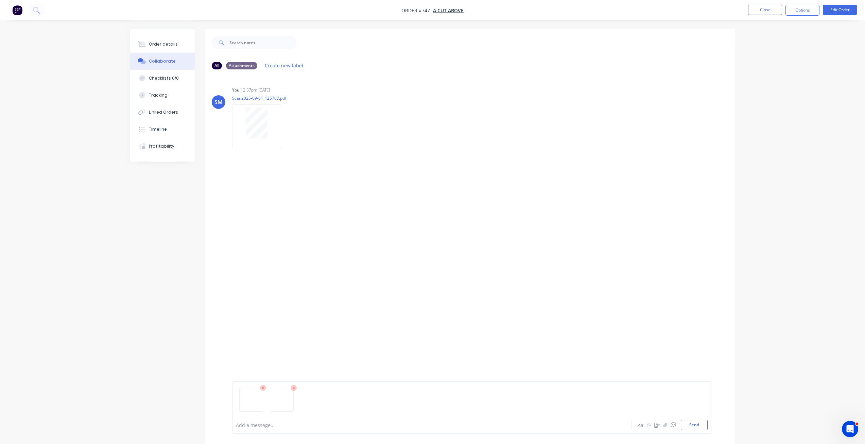
drag, startPoint x: 252, startPoint y: 419, endPoint x: 255, endPoint y: 416, distance: 3.9
click at [253, 419] on div at bounding box center [472, 402] width 472 height 35
click at [256, 391] on img at bounding box center [251, 391] width 18 height 0
click at [693, 425] on button "Send" at bounding box center [694, 425] width 27 height 10
click at [285, 391] on img at bounding box center [282, 391] width 18 height 0
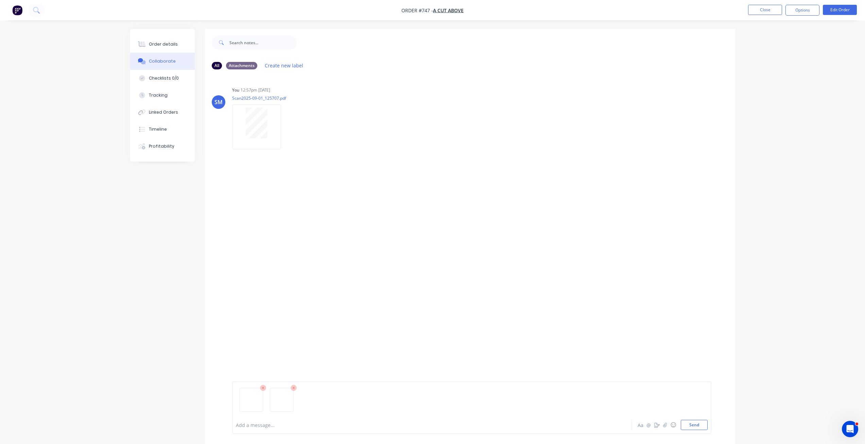
click at [294, 389] on icon at bounding box center [294, 388] width 6 height 6
click at [692, 426] on button "Send" at bounding box center [694, 425] width 27 height 10
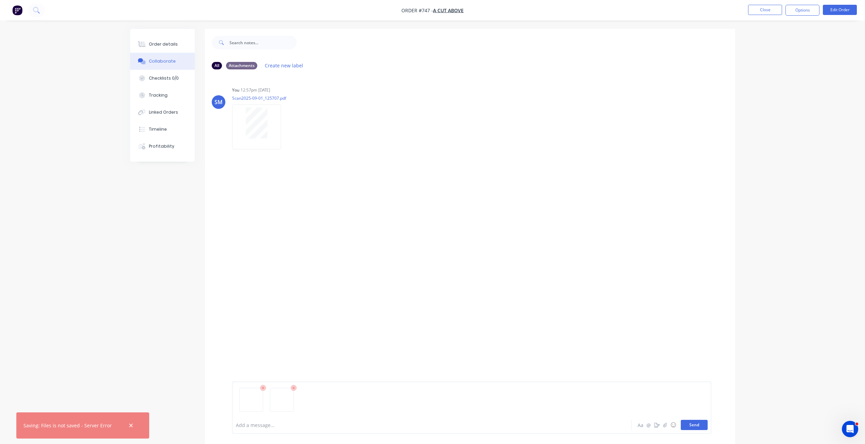
click at [692, 426] on button "Send" at bounding box center [694, 425] width 27 height 10
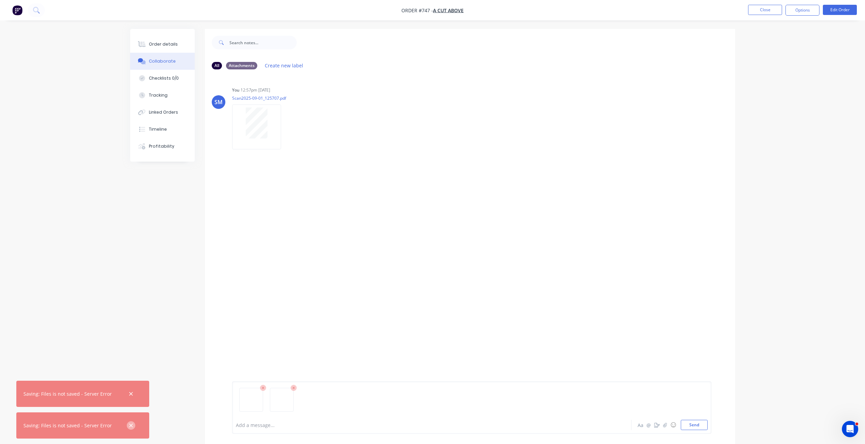
click at [129, 424] on icon "button" at bounding box center [131, 425] width 4 height 4
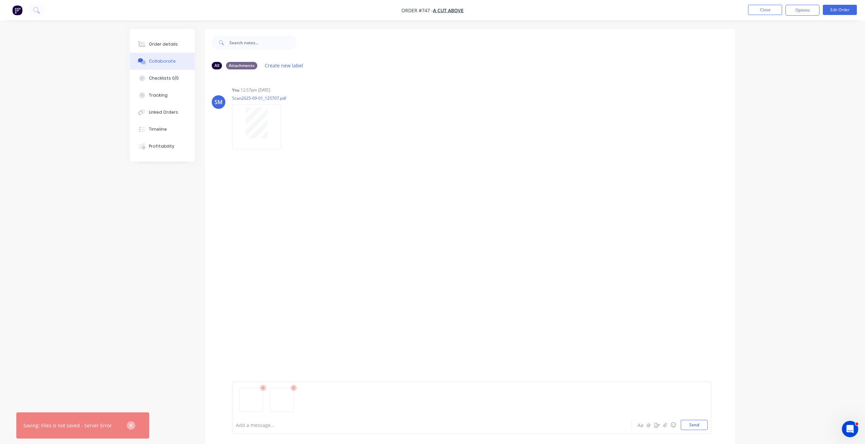
click at [129, 423] on icon "button" at bounding box center [131, 425] width 4 height 6
click at [261, 388] on icon at bounding box center [263, 388] width 6 height 6
click at [263, 388] on icon at bounding box center [263, 388] width 6 height 6
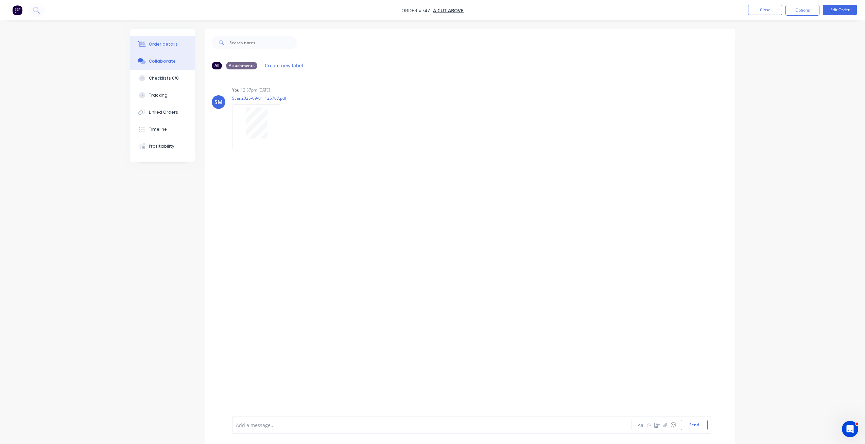
click at [153, 46] on div "Order details" at bounding box center [163, 44] width 29 height 6
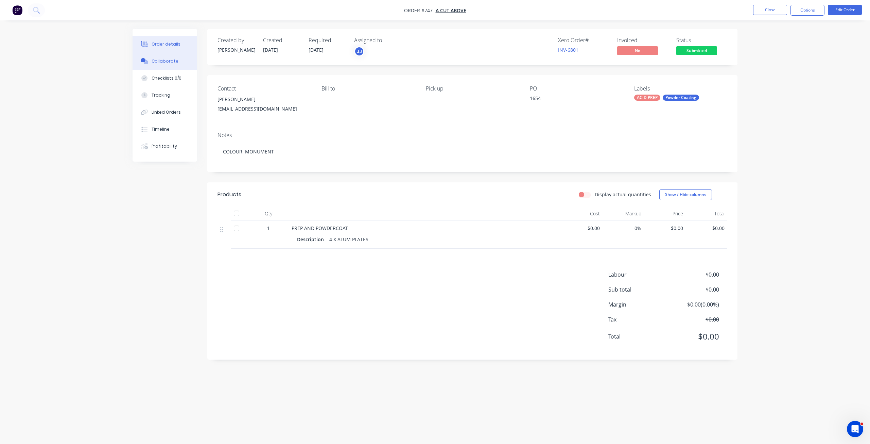
click at [159, 60] on div "Collaborate" at bounding box center [165, 61] width 27 height 6
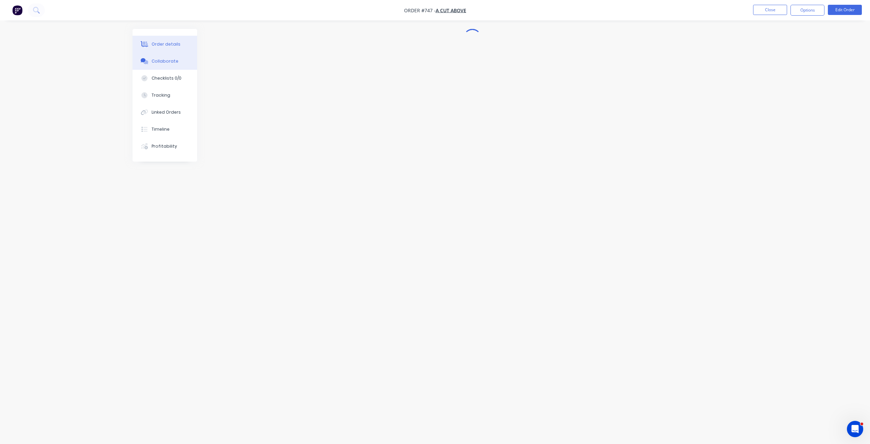
click at [160, 46] on div "Order details" at bounding box center [166, 44] width 29 height 6
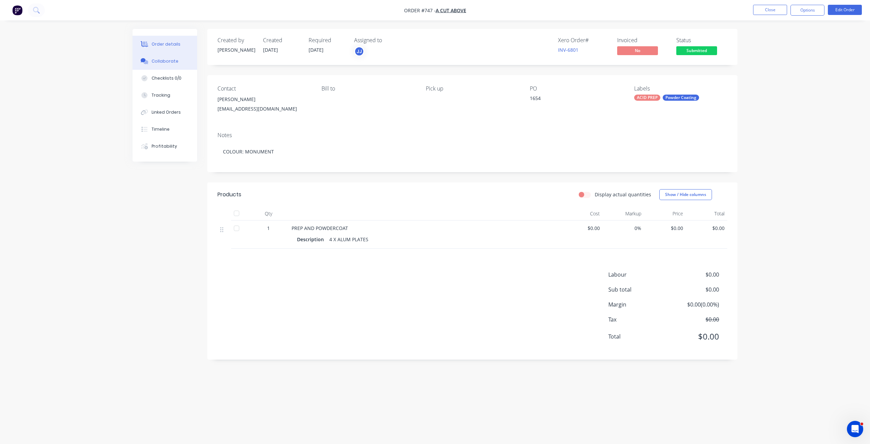
click at [163, 62] on div "Collaborate" at bounding box center [165, 61] width 27 height 6
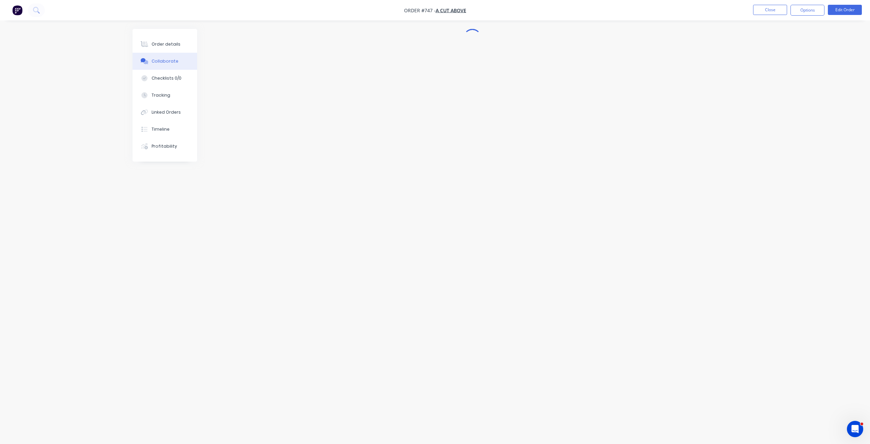
click at [447, 185] on div at bounding box center [435, 209] width 605 height 360
click at [158, 42] on div "Order details" at bounding box center [166, 44] width 29 height 6
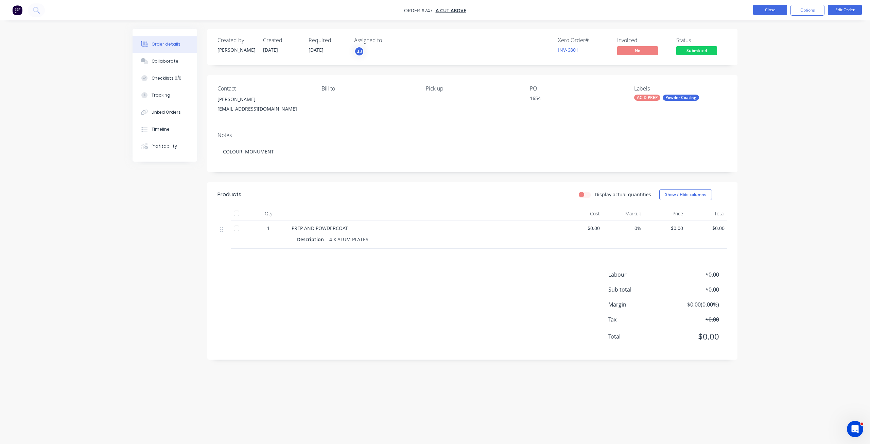
click at [772, 9] on button "Close" at bounding box center [771, 10] width 34 height 10
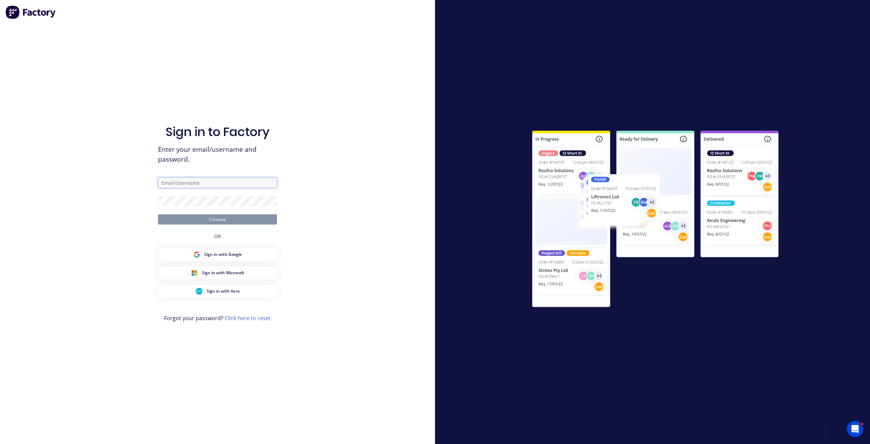
type input "info@lcp1.com.au"
click at [217, 221] on button "Continue" at bounding box center [217, 219] width 119 height 10
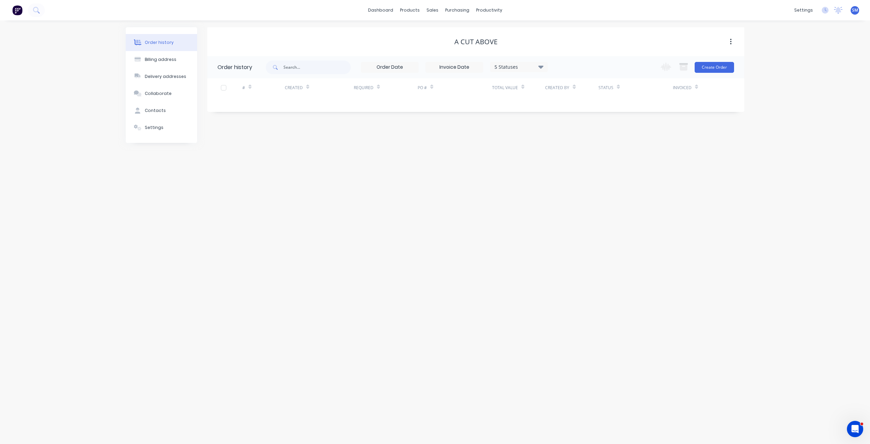
click at [474, 44] on div "A Cut Above" at bounding box center [476, 42] width 43 height 8
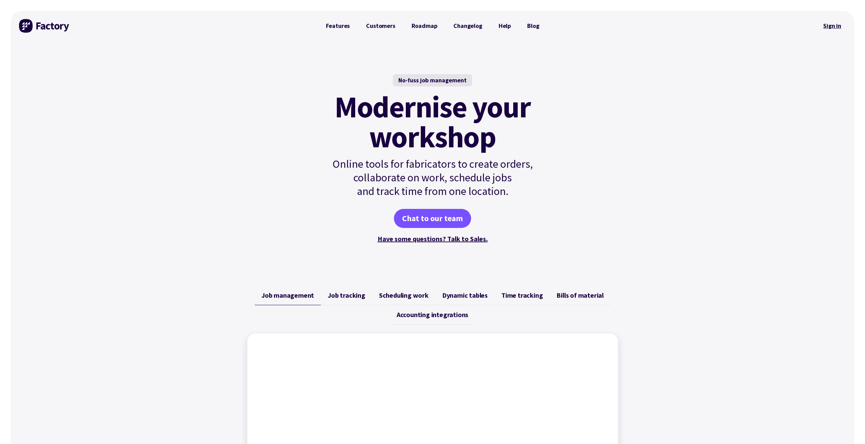
click at [833, 28] on link "Sign in" at bounding box center [833, 26] width 28 height 16
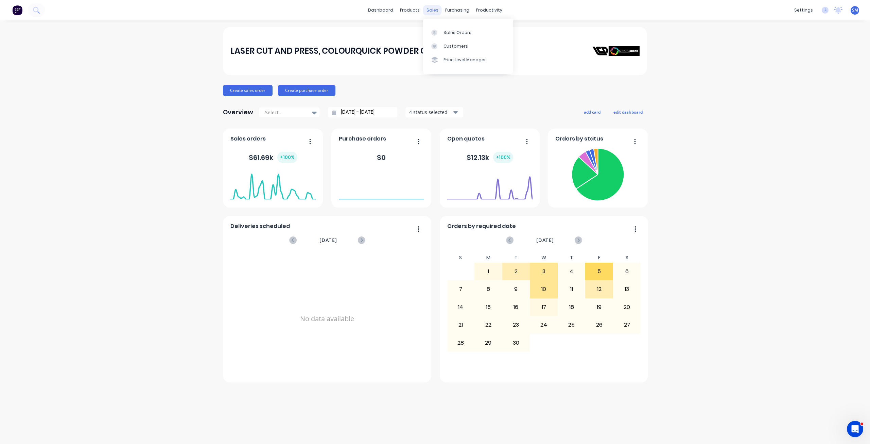
click at [433, 12] on div "sales" at bounding box center [432, 10] width 19 height 10
click at [447, 33] on div "Sales Orders" at bounding box center [458, 33] width 28 height 6
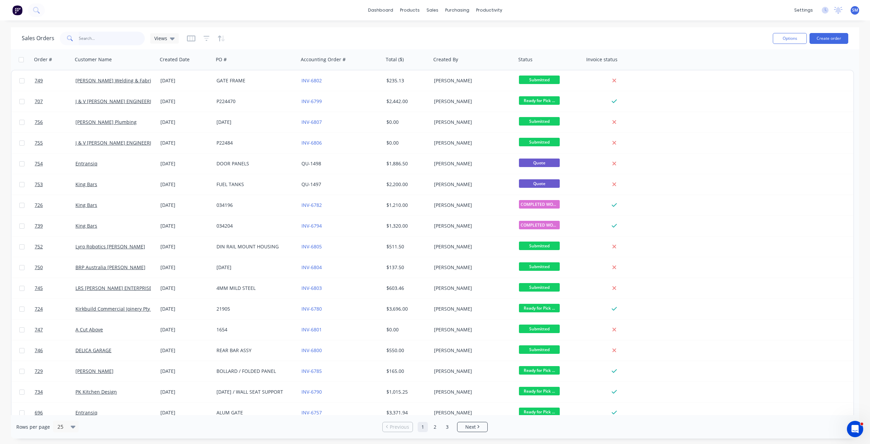
click at [89, 41] on input "text" at bounding box center [112, 39] width 66 height 14
type input "CUT AB"
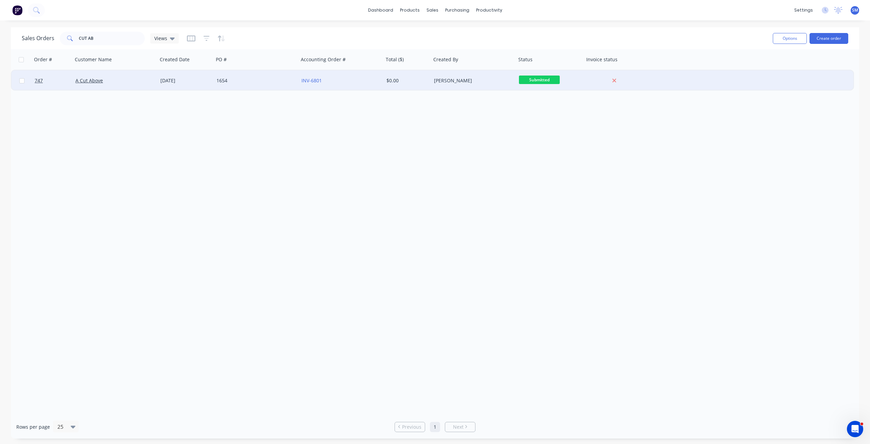
click at [104, 78] on div "A Cut Above" at bounding box center [112, 80] width 75 height 7
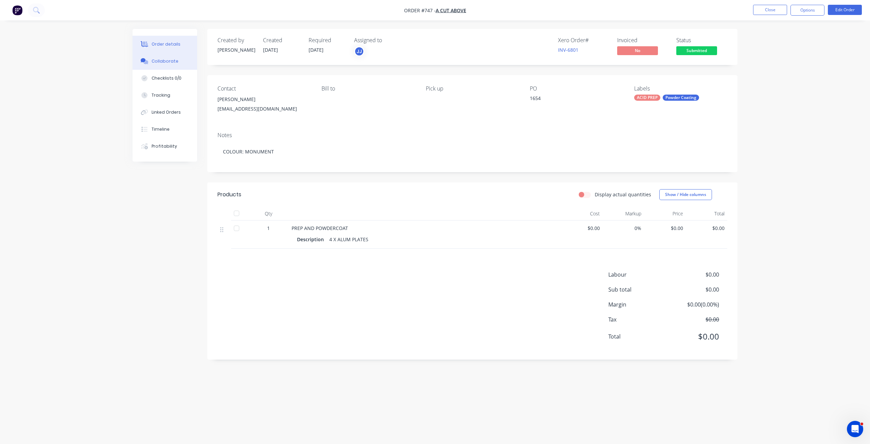
click at [165, 62] on div "Collaborate" at bounding box center [165, 61] width 27 height 6
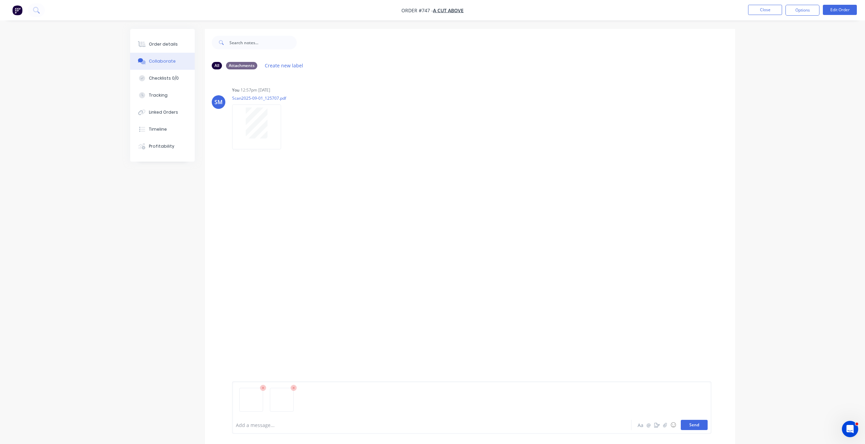
click at [699, 425] on button "Send" at bounding box center [694, 425] width 27 height 10
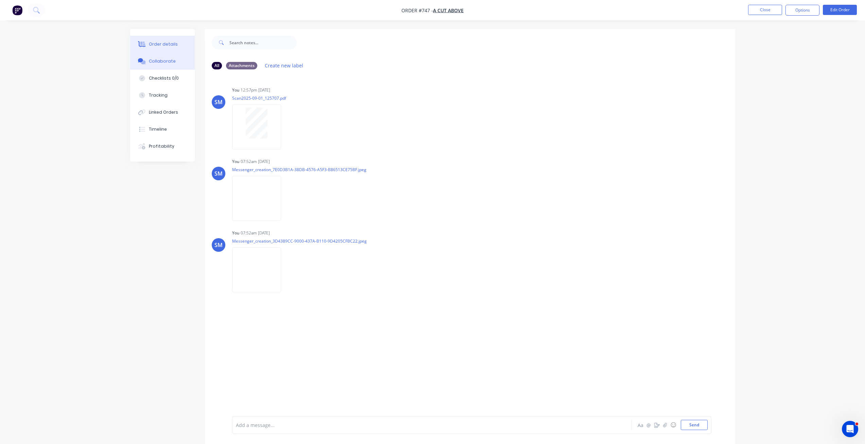
click at [163, 45] on div "Order details" at bounding box center [163, 44] width 29 height 6
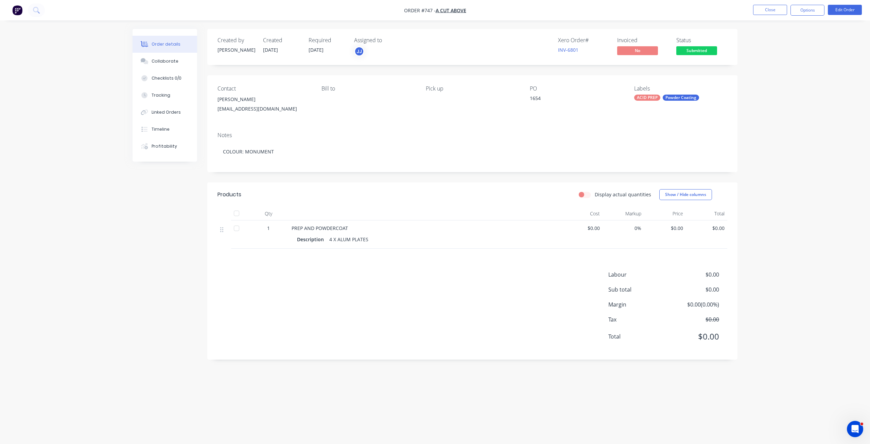
click at [377, 242] on div "Description 4 X ALUM PLATES" at bounding box center [425, 239] width 256 height 10
click at [371, 240] on div "Description 4 X ALUM PLATES" at bounding box center [425, 239] width 256 height 10
click at [838, 11] on button "Edit Order" at bounding box center [845, 10] width 34 height 10
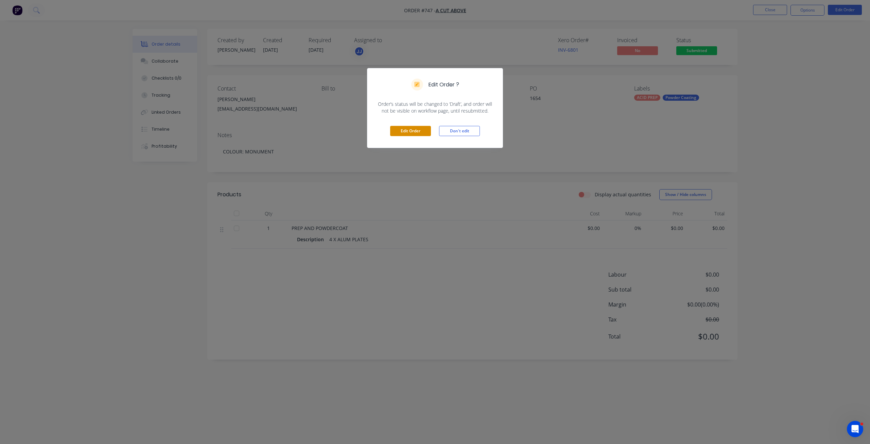
click at [403, 129] on button "Edit Order" at bounding box center [410, 131] width 41 height 10
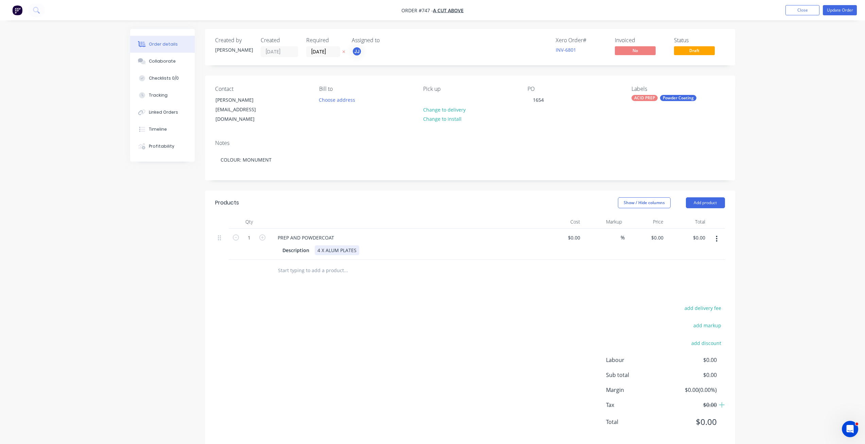
drag, startPoint x: 361, startPoint y: 242, endPoint x: 356, endPoint y: 243, distance: 4.9
click at [361, 245] on div "Description 4 X ALUM PLATES" at bounding box center [404, 250] width 249 height 10
click at [159, 61] on div "Collaborate" at bounding box center [162, 61] width 27 height 6
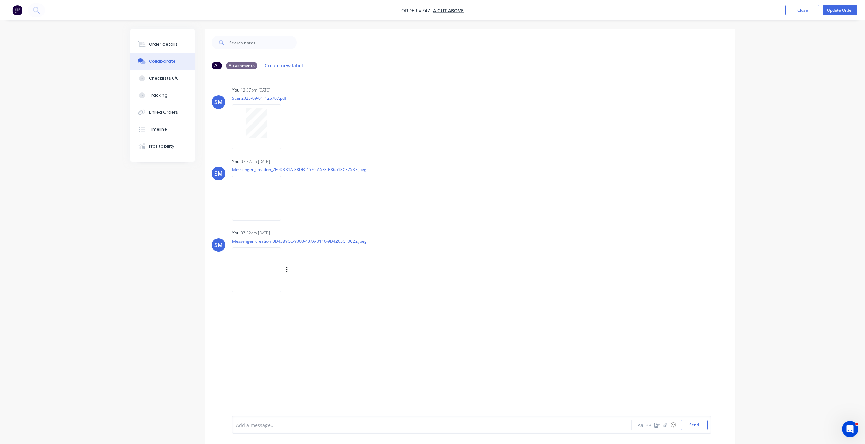
click at [258, 266] on img at bounding box center [256, 269] width 49 height 45
click at [166, 44] on div "Order details" at bounding box center [163, 44] width 29 height 6
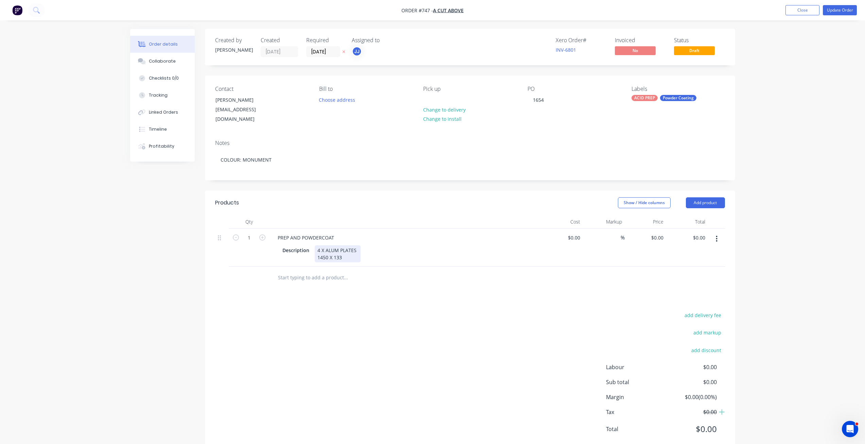
click at [343, 252] on div "4 X ALUM PLATES 1450 X 133" at bounding box center [338, 253] width 46 height 17
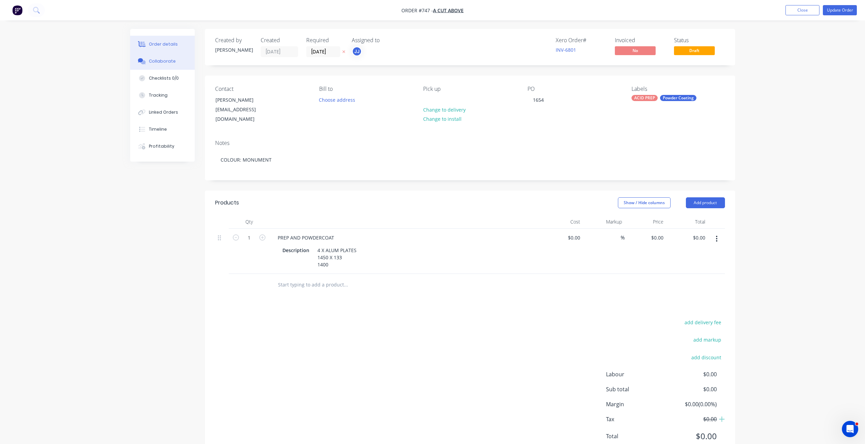
click at [159, 60] on div "Collaborate" at bounding box center [162, 61] width 27 height 6
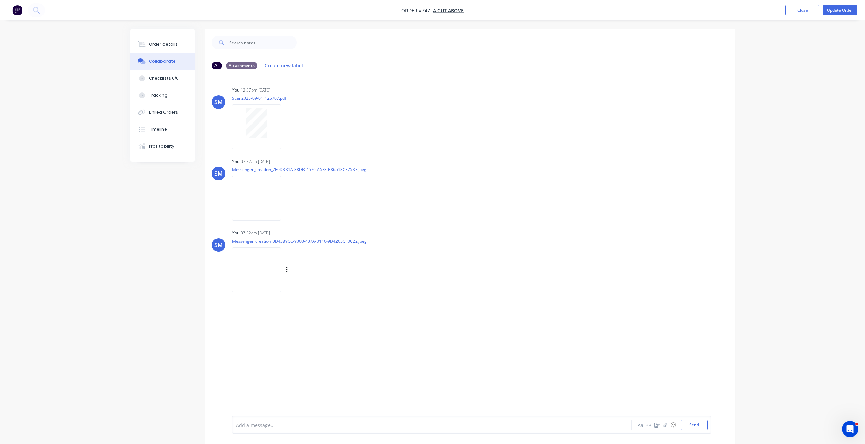
click at [260, 265] on img at bounding box center [256, 269] width 49 height 45
click at [159, 40] on button "Order details" at bounding box center [162, 44] width 65 height 17
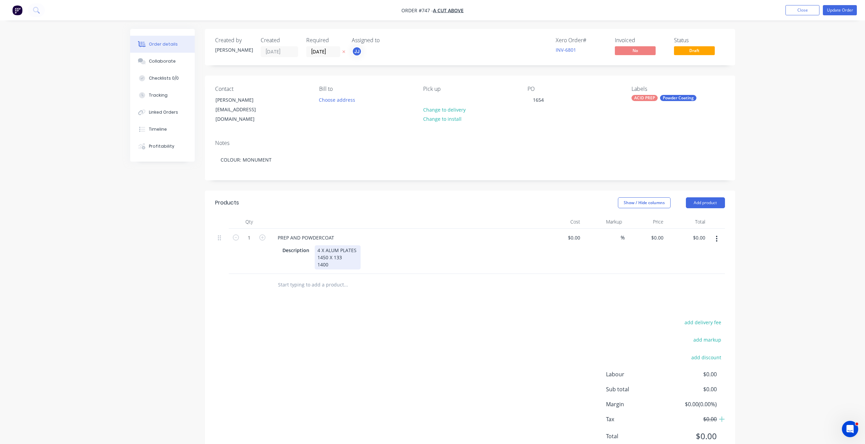
click at [345, 251] on div "4 X ALUM PLATES 1450 X 133 1400" at bounding box center [338, 257] width 46 height 24
click at [328, 259] on div "4 X ALUM PLATES 1450 X 140 1400" at bounding box center [338, 257] width 46 height 24
click at [167, 62] on div "Collaborate" at bounding box center [162, 61] width 27 height 6
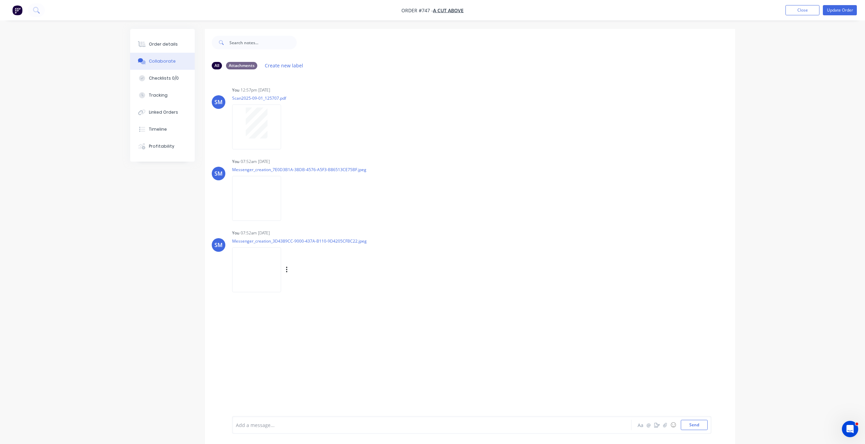
click at [266, 272] on img at bounding box center [256, 269] width 49 height 45
click at [160, 47] on div "Order details" at bounding box center [163, 44] width 29 height 6
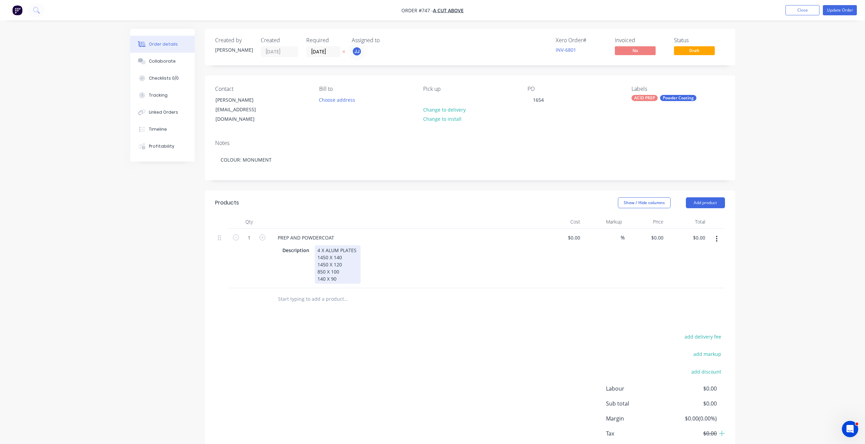
click at [342, 272] on div "4 X ALUM PLATES 1450 X 140 1450 X 120 850 X 100 140 X 90" at bounding box center [338, 264] width 46 height 38
click at [573, 233] on div "0 0" at bounding box center [578, 238] width 11 height 10
type input "$120.00"
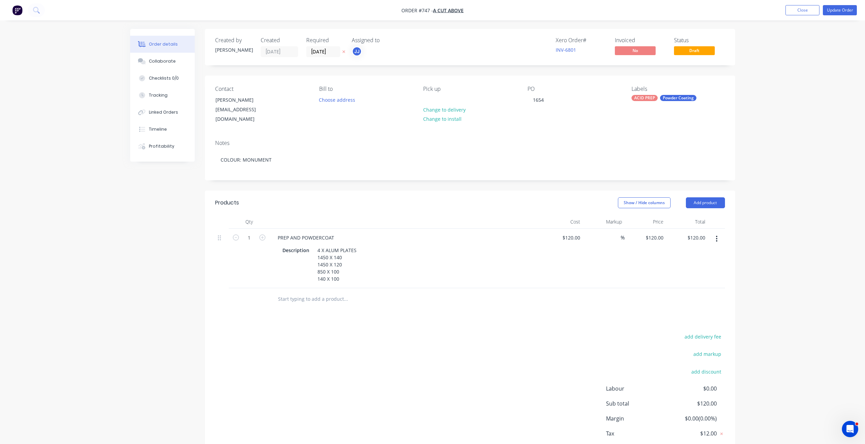
click at [597, 246] on div "%" at bounding box center [604, 259] width 42 height 60
click at [843, 10] on button "Update Order" at bounding box center [840, 10] width 34 height 10
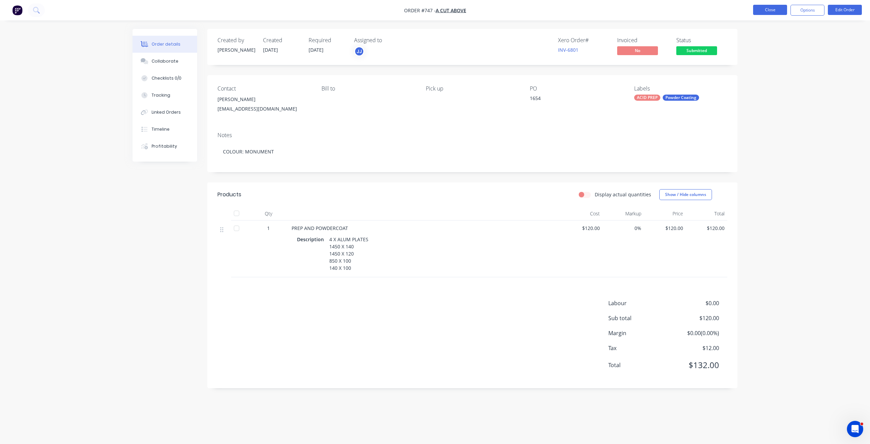
click at [767, 13] on button "Close" at bounding box center [771, 10] width 34 height 10
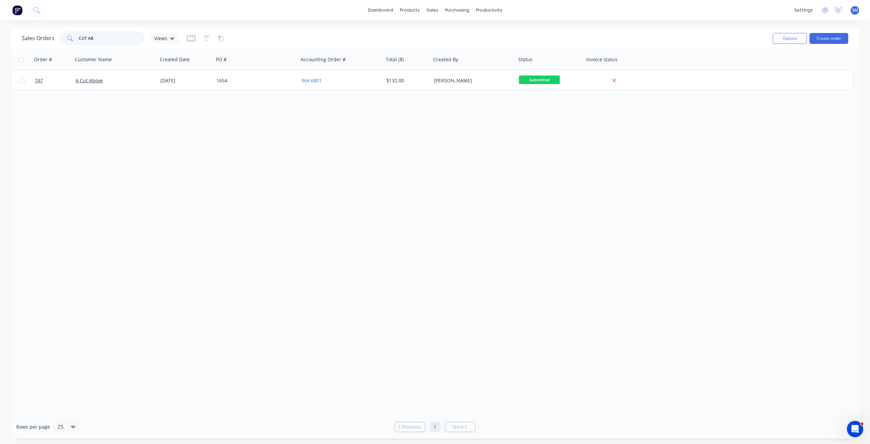
drag, startPoint x: 101, startPoint y: 40, endPoint x: 40, endPoint y: 42, distance: 60.9
click at [41, 40] on div "Sales Orders CUT AB Views" at bounding box center [100, 39] width 157 height 14
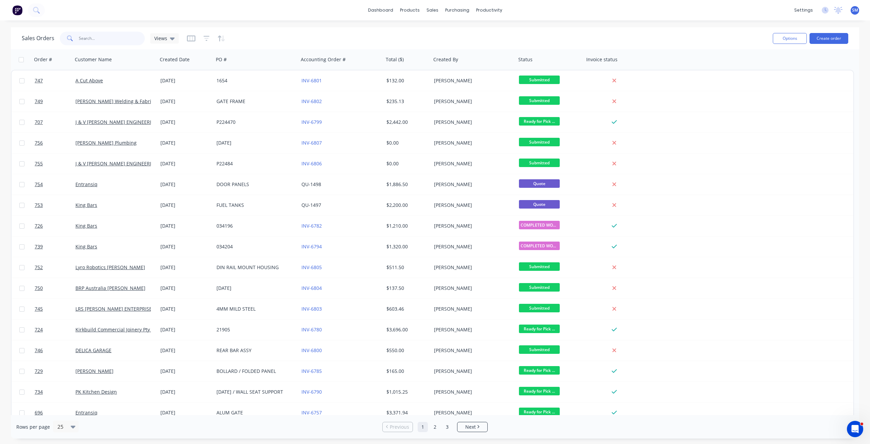
click at [88, 39] on input "text" at bounding box center [112, 39] width 66 height 14
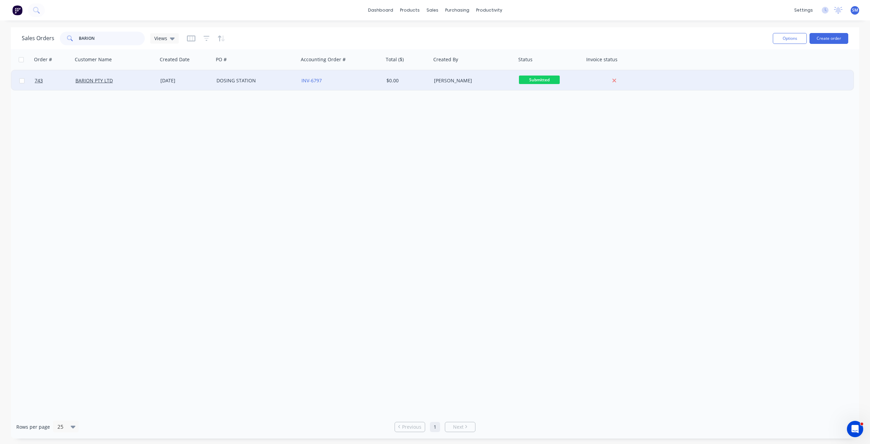
type input "BARION"
click at [126, 81] on div "BARION PTY LTD" at bounding box center [112, 80] width 75 height 7
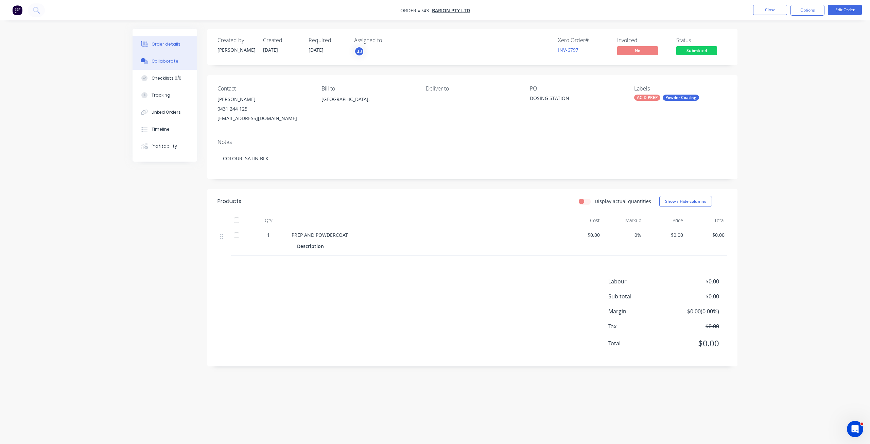
click at [163, 58] on div "Collaborate" at bounding box center [165, 61] width 27 height 6
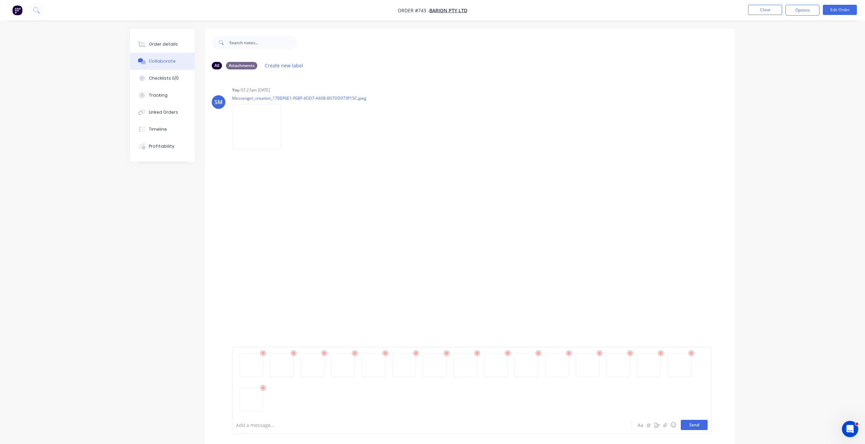
click at [695, 424] on button "Send" at bounding box center [694, 425] width 27 height 10
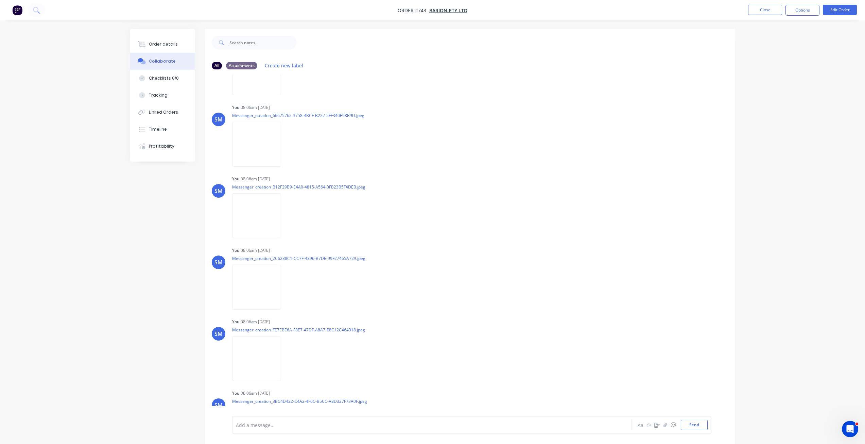
scroll to position [301, 0]
